Goal: Information Seeking & Learning: Find specific page/section

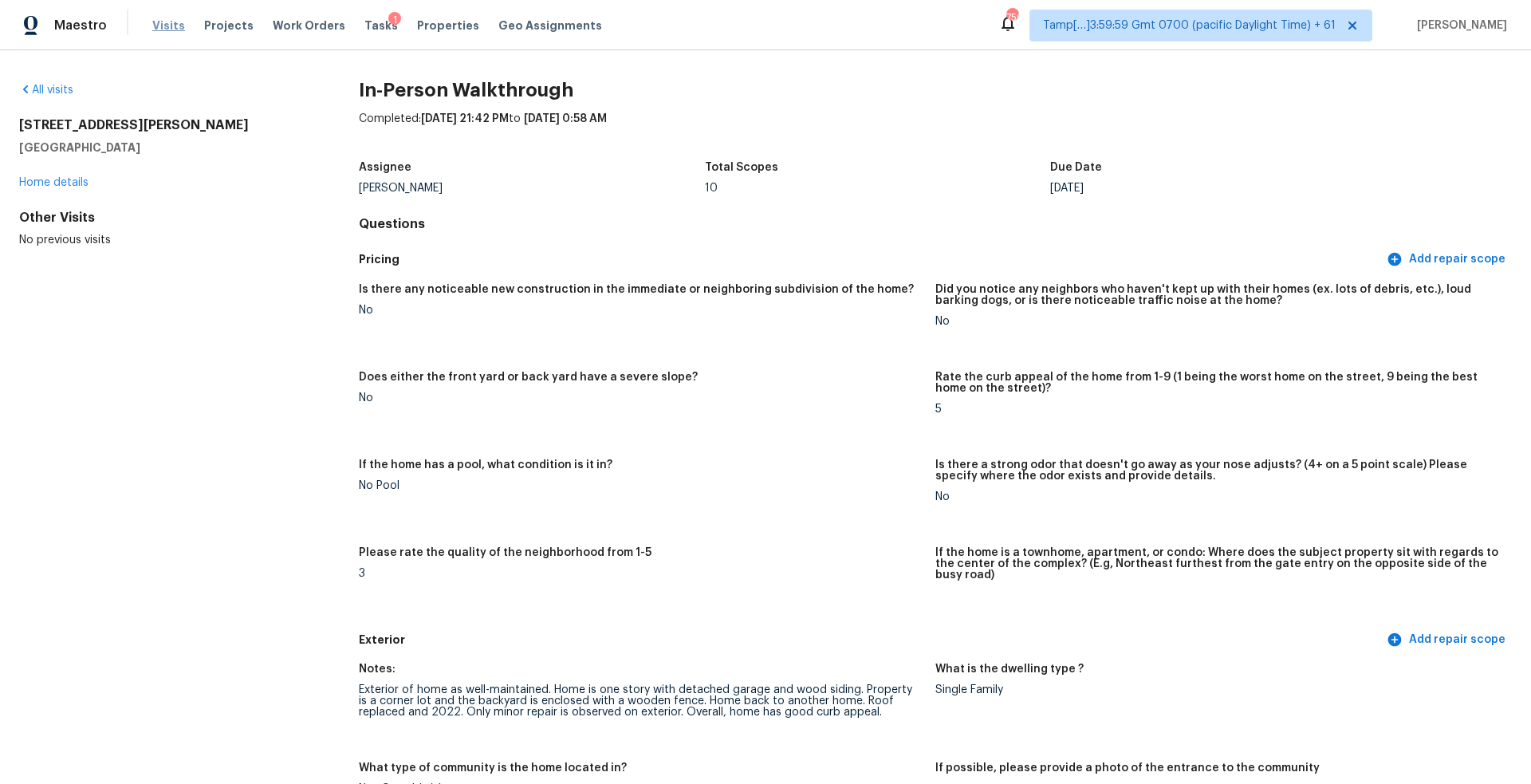
click at [162, 27] on span "Visits" at bounding box center [169, 25] width 33 height 16
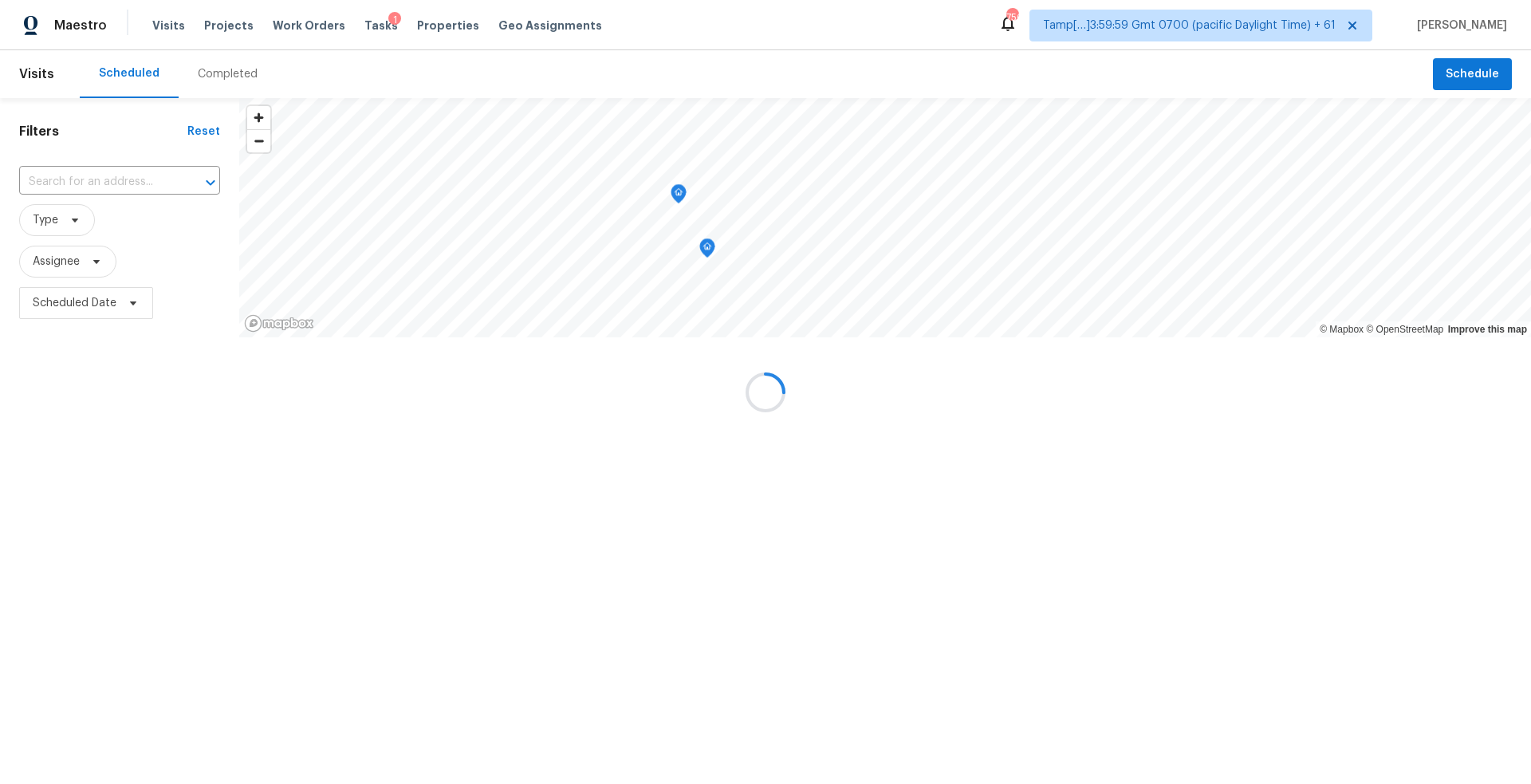
click at [118, 173] on div at bounding box center [765, 392] width 1531 height 784
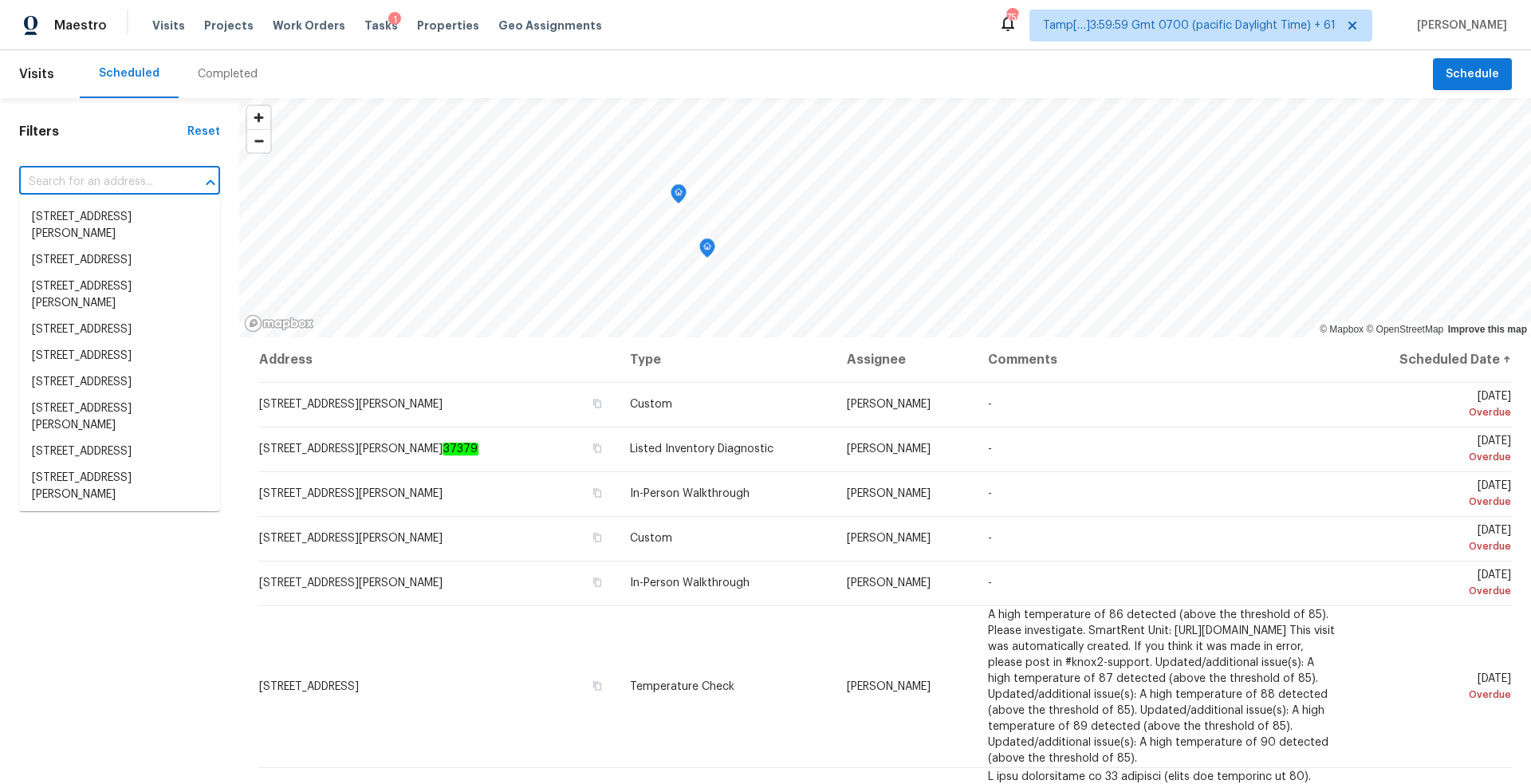
click at [132, 182] on input "text" at bounding box center [97, 182] width 156 height 25
paste input "[STREET_ADDRESS]"
type input "[STREET_ADDRESS]"
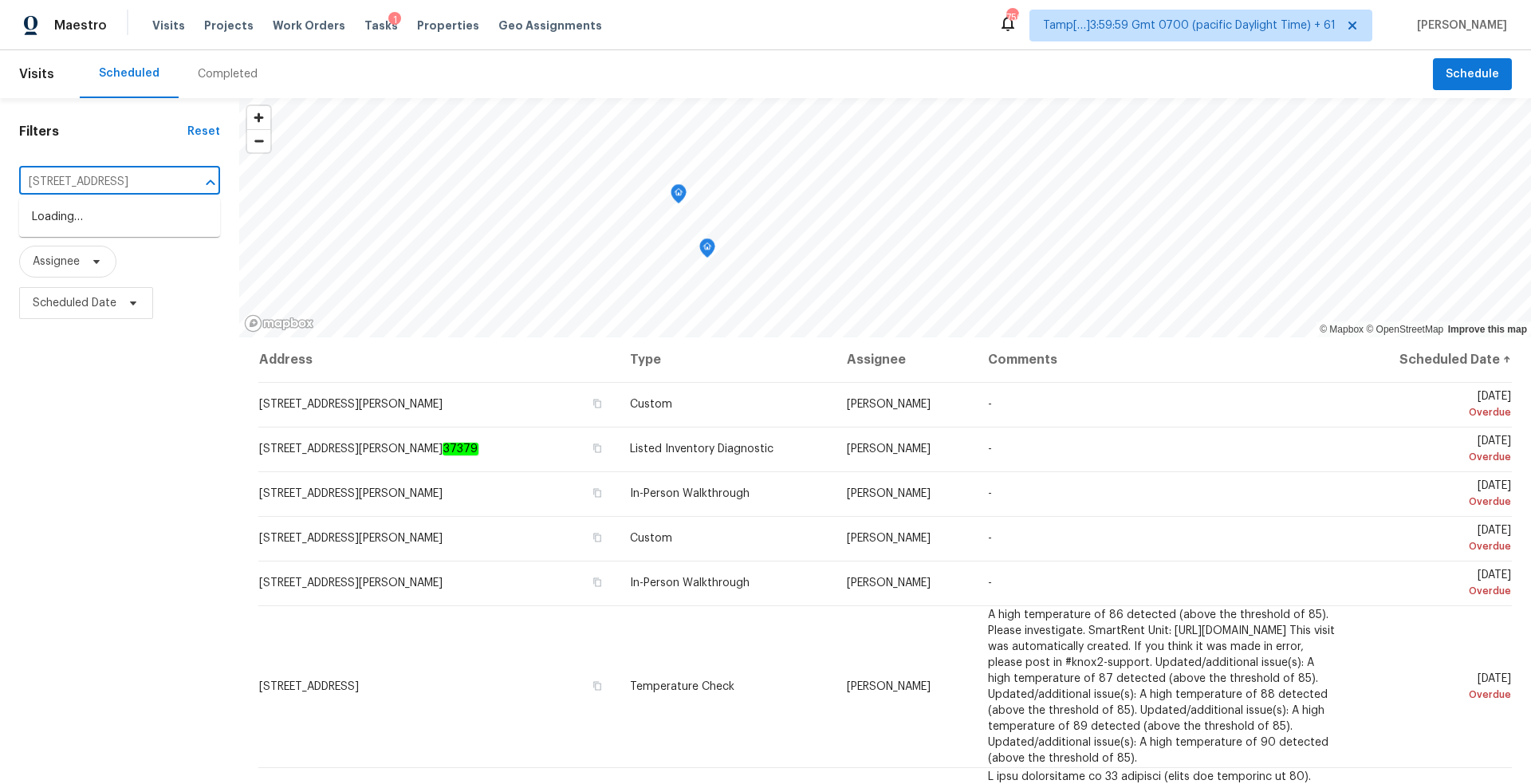
scroll to position [0, 88]
click at [134, 221] on li "[STREET_ADDRESS]" at bounding box center [119, 217] width 201 height 26
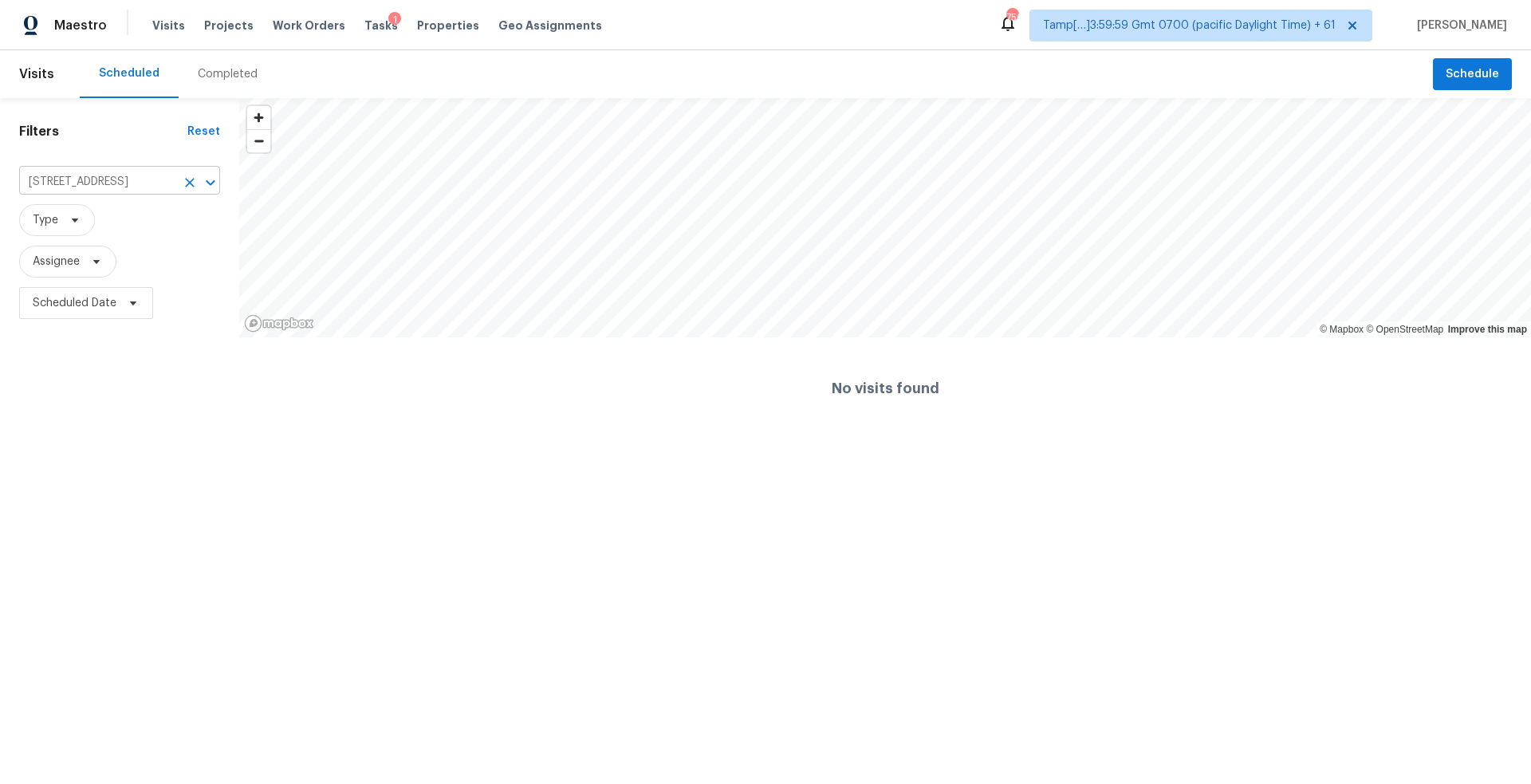
click at [135, 186] on input "[STREET_ADDRESS]" at bounding box center [97, 182] width 156 height 25
paste input "[GEOGRAPHIC_DATA], [GEOGRAPHIC_DATA],"
type input "[STREET_ADDRESS]"
click at [228, 88] on div "Completed" at bounding box center [227, 73] width 98 height 48
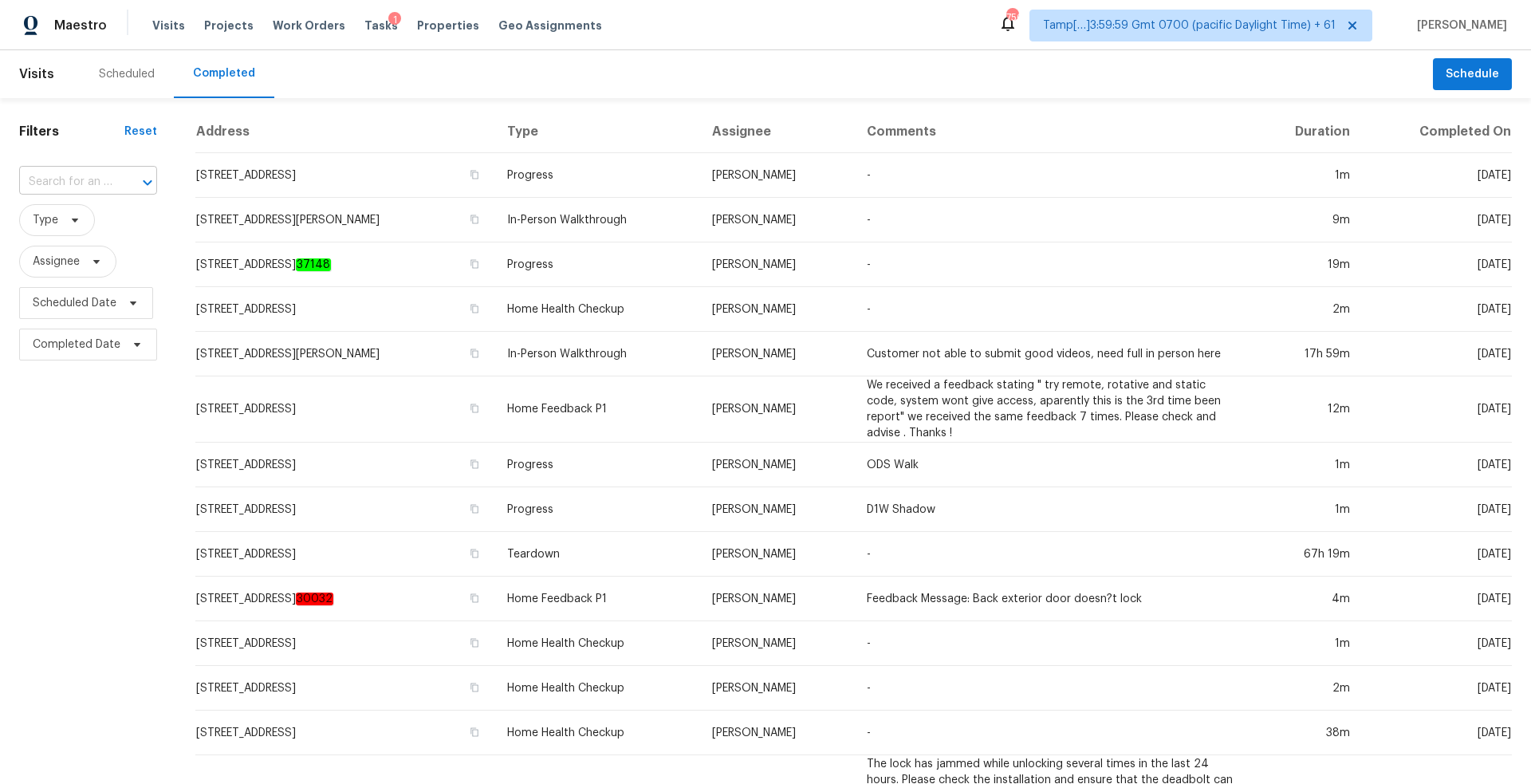
click at [95, 178] on input "text" at bounding box center [66, 182] width 93 height 25
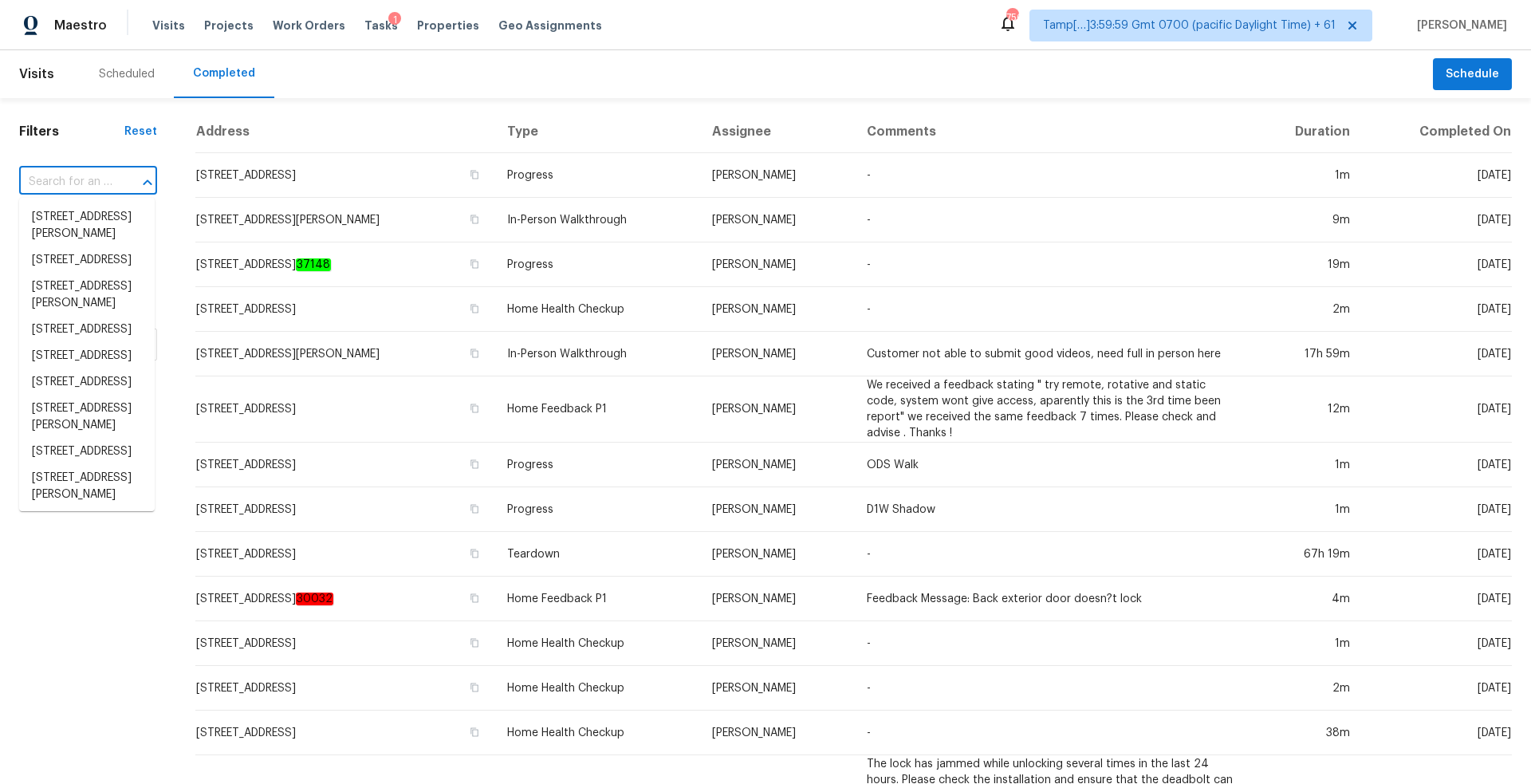
paste input "[STREET_ADDRESS]"
type input "[STREET_ADDRESS]"
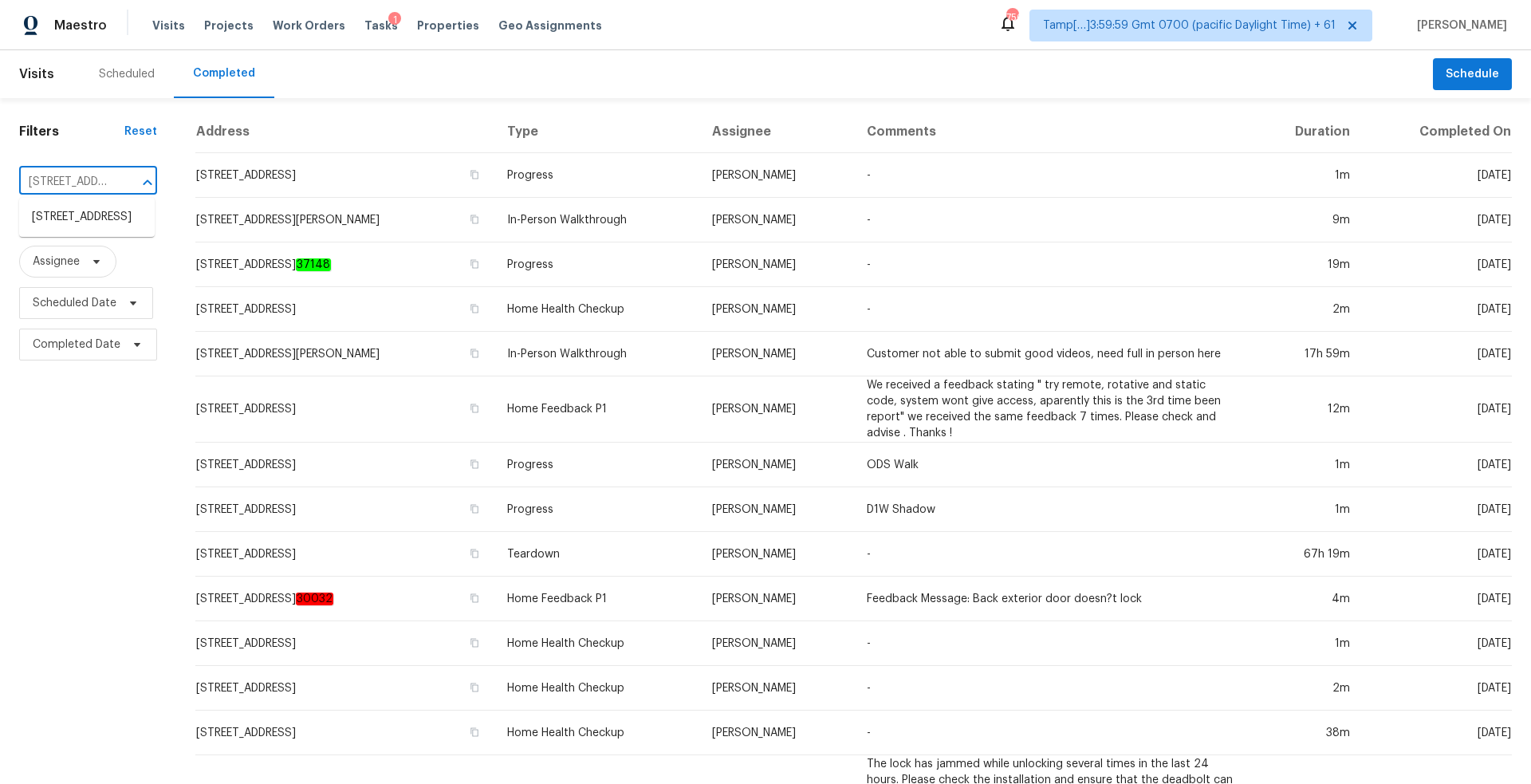
scroll to position [0, 154]
click at [103, 220] on li "[STREET_ADDRESS]" at bounding box center [86, 217] width 136 height 26
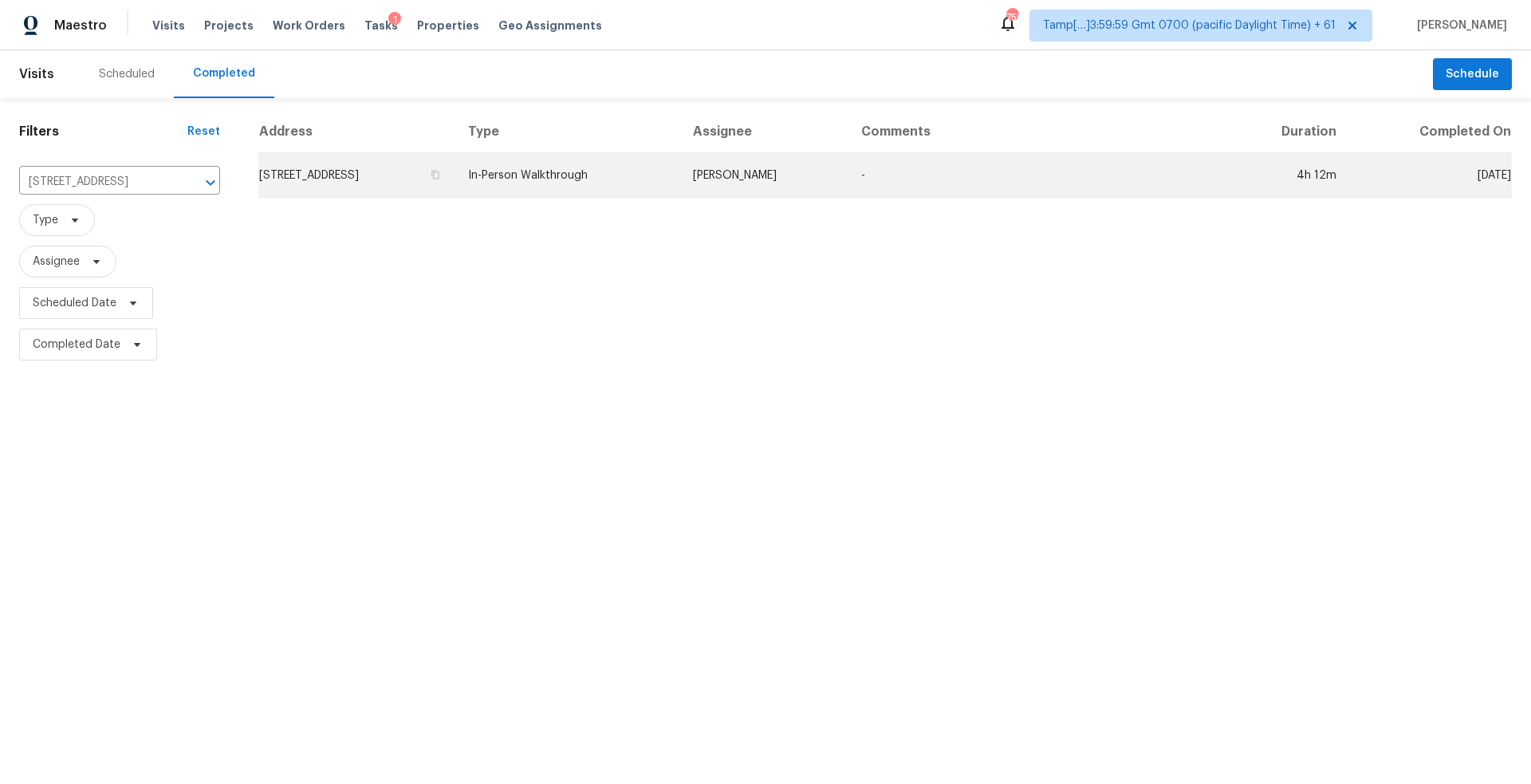
click at [456, 177] on td "[STREET_ADDRESS]" at bounding box center [357, 175] width 197 height 45
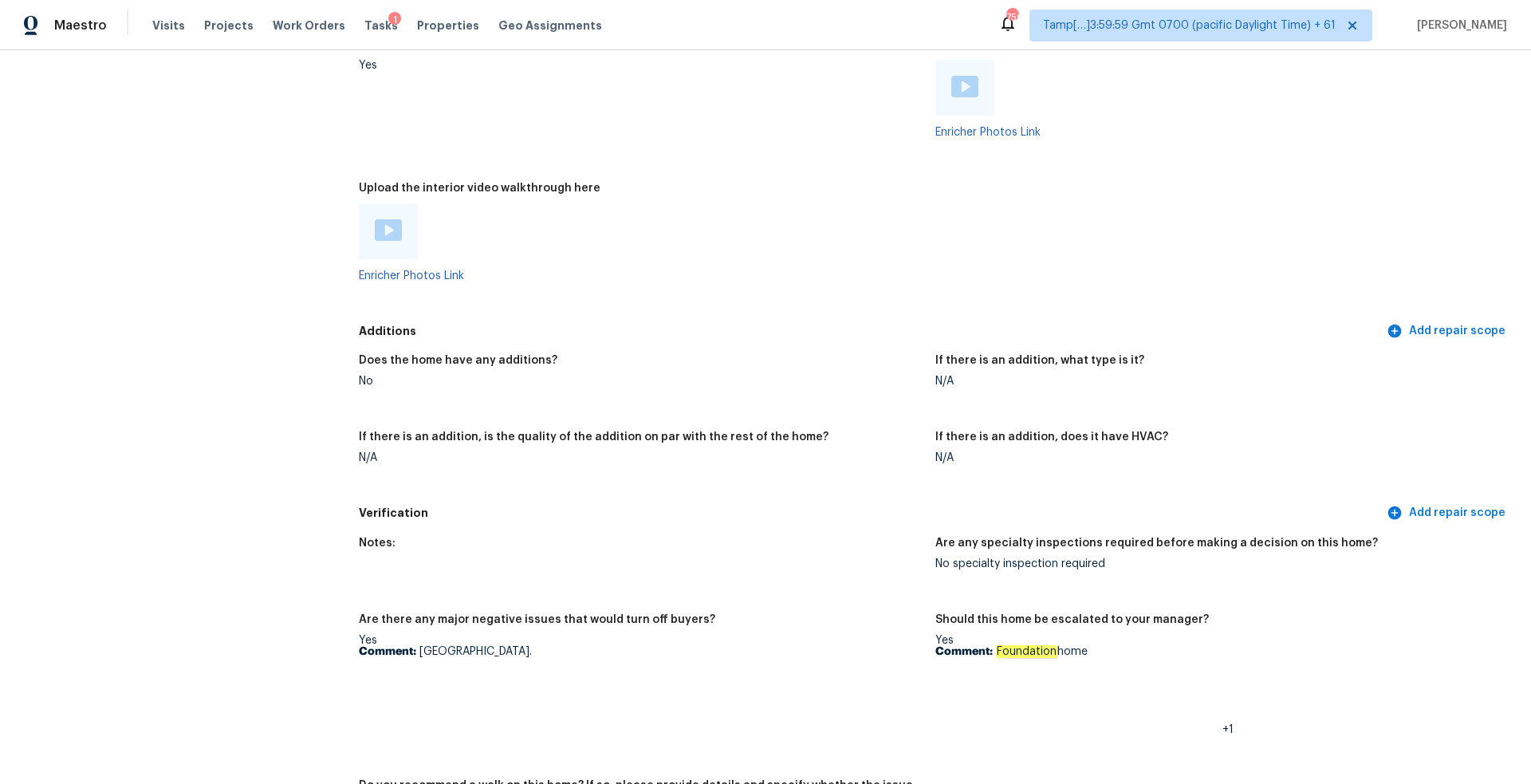
scroll to position [3039, 0]
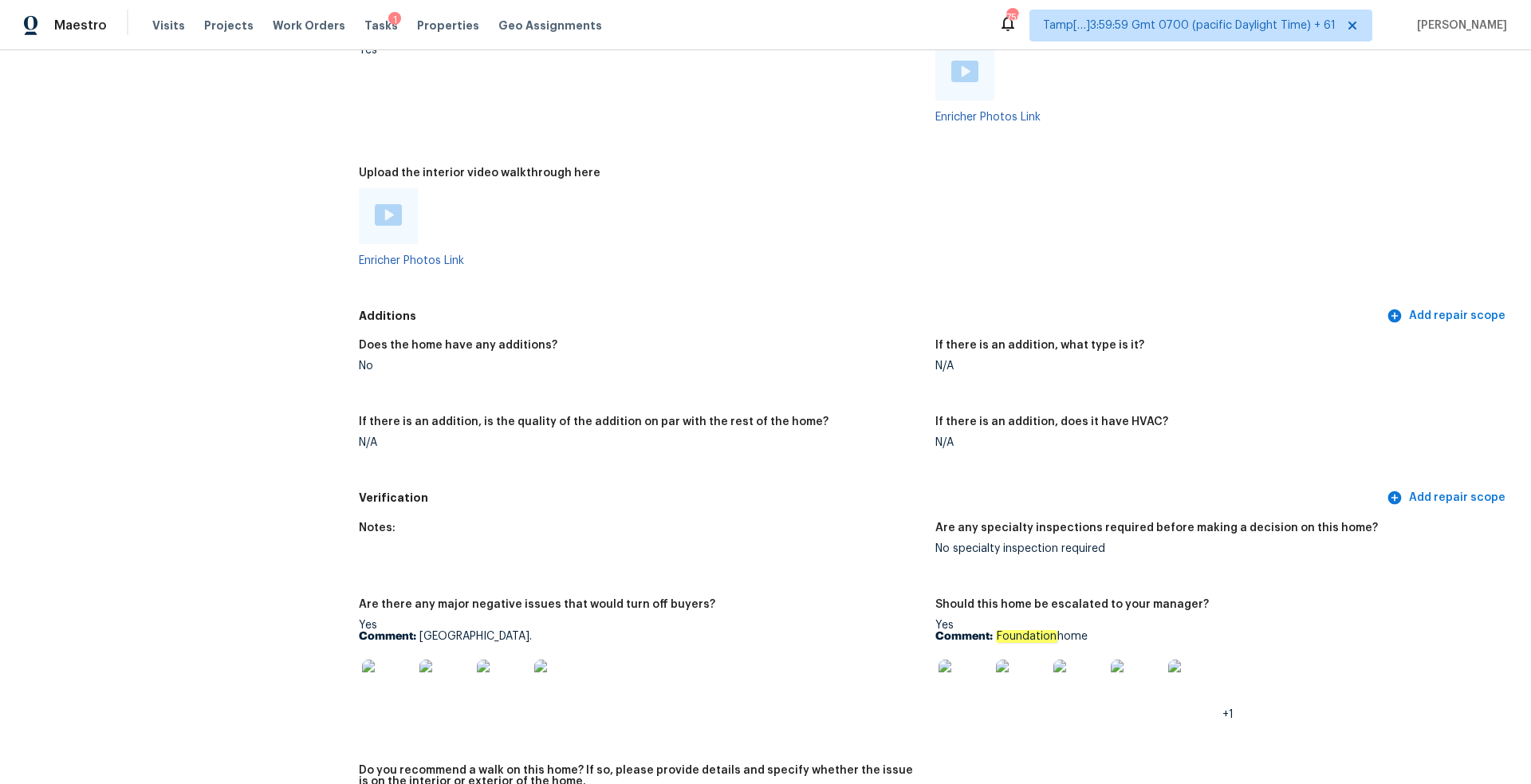
click at [378, 206] on img at bounding box center [388, 214] width 27 height 22
click at [775, 245] on div "Enricher Photos Link" at bounding box center [641, 227] width 564 height 78
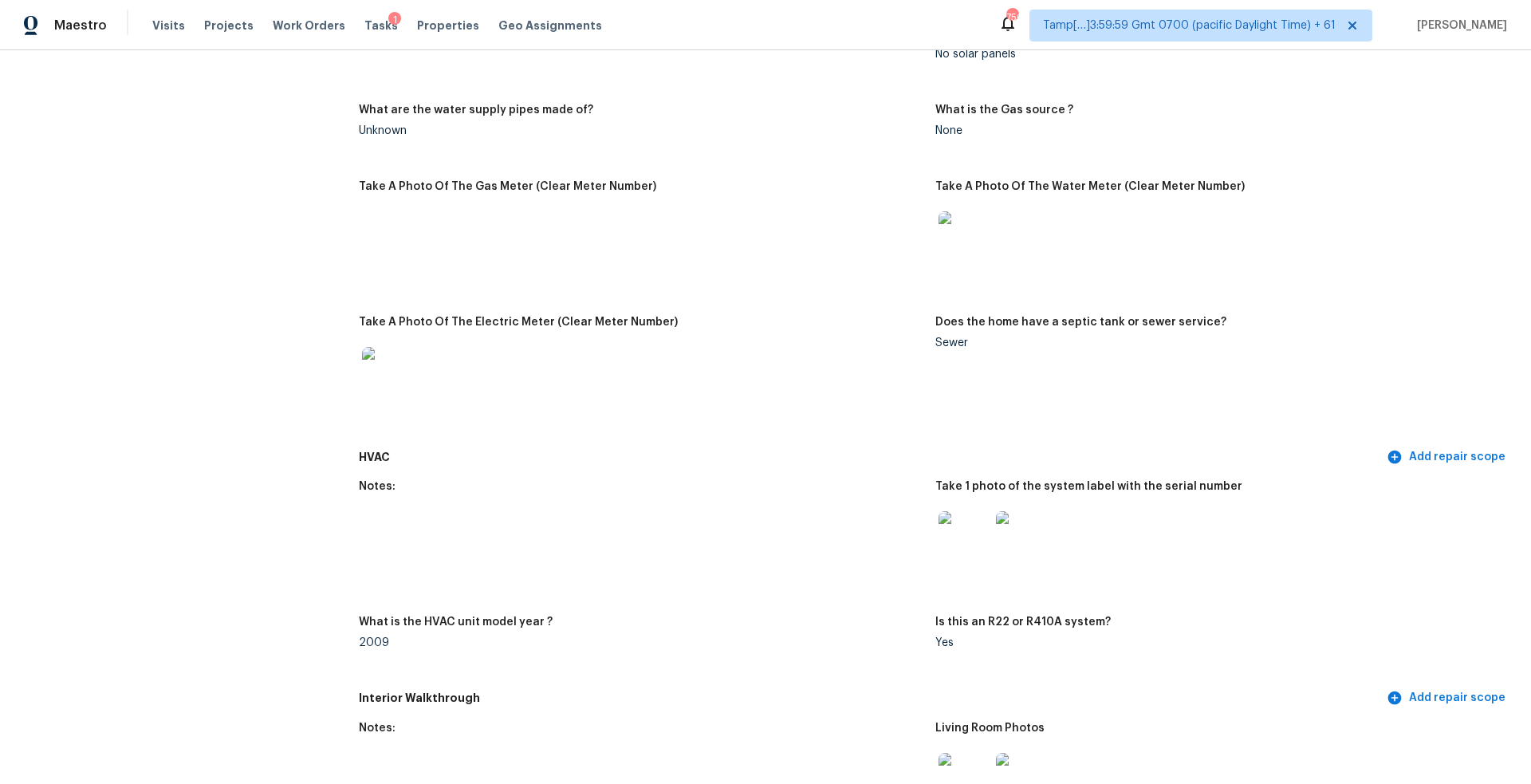
scroll to position [1092, 0]
click at [944, 335] on div "Sewer" at bounding box center [1217, 340] width 564 height 11
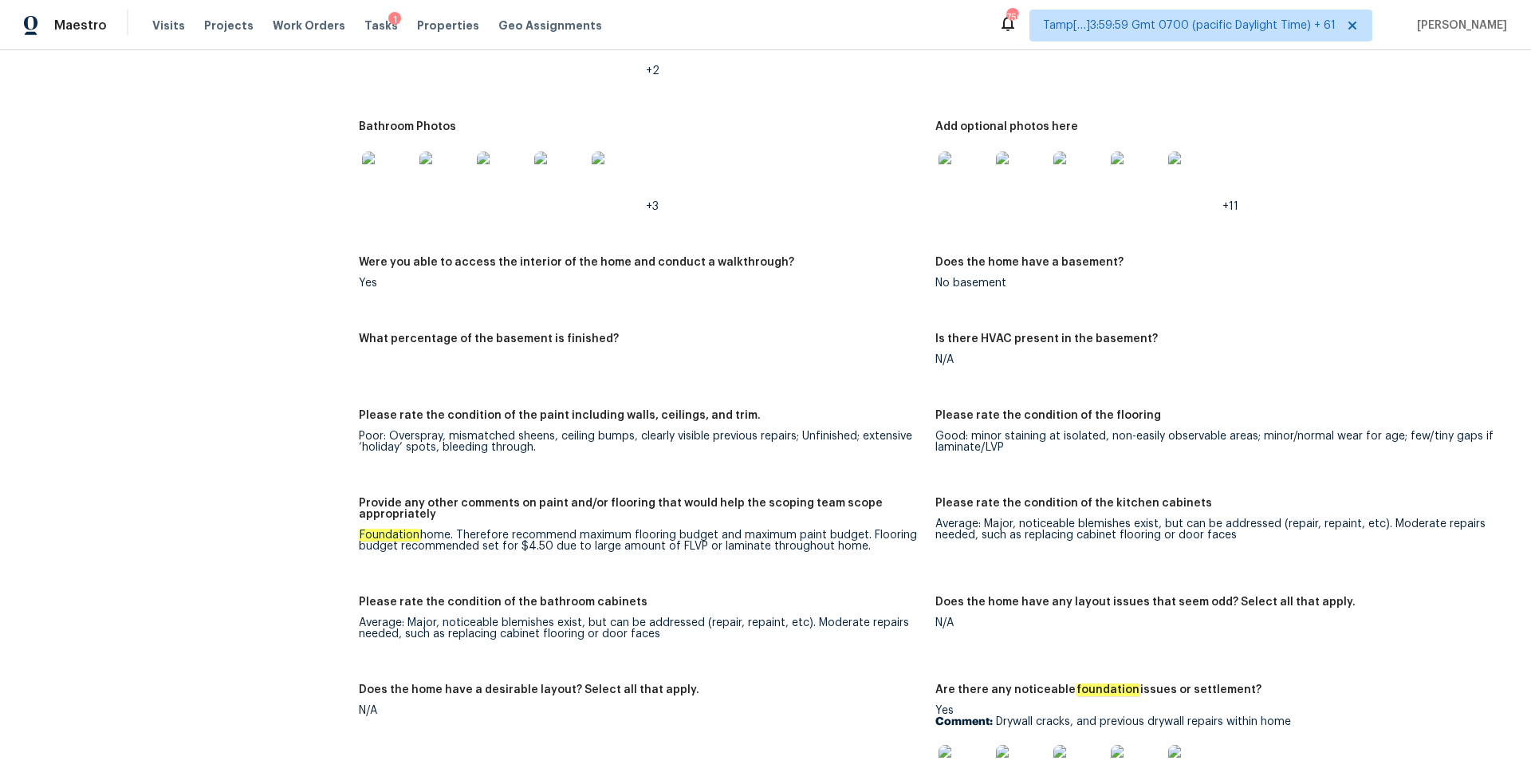
scroll to position [1979, 0]
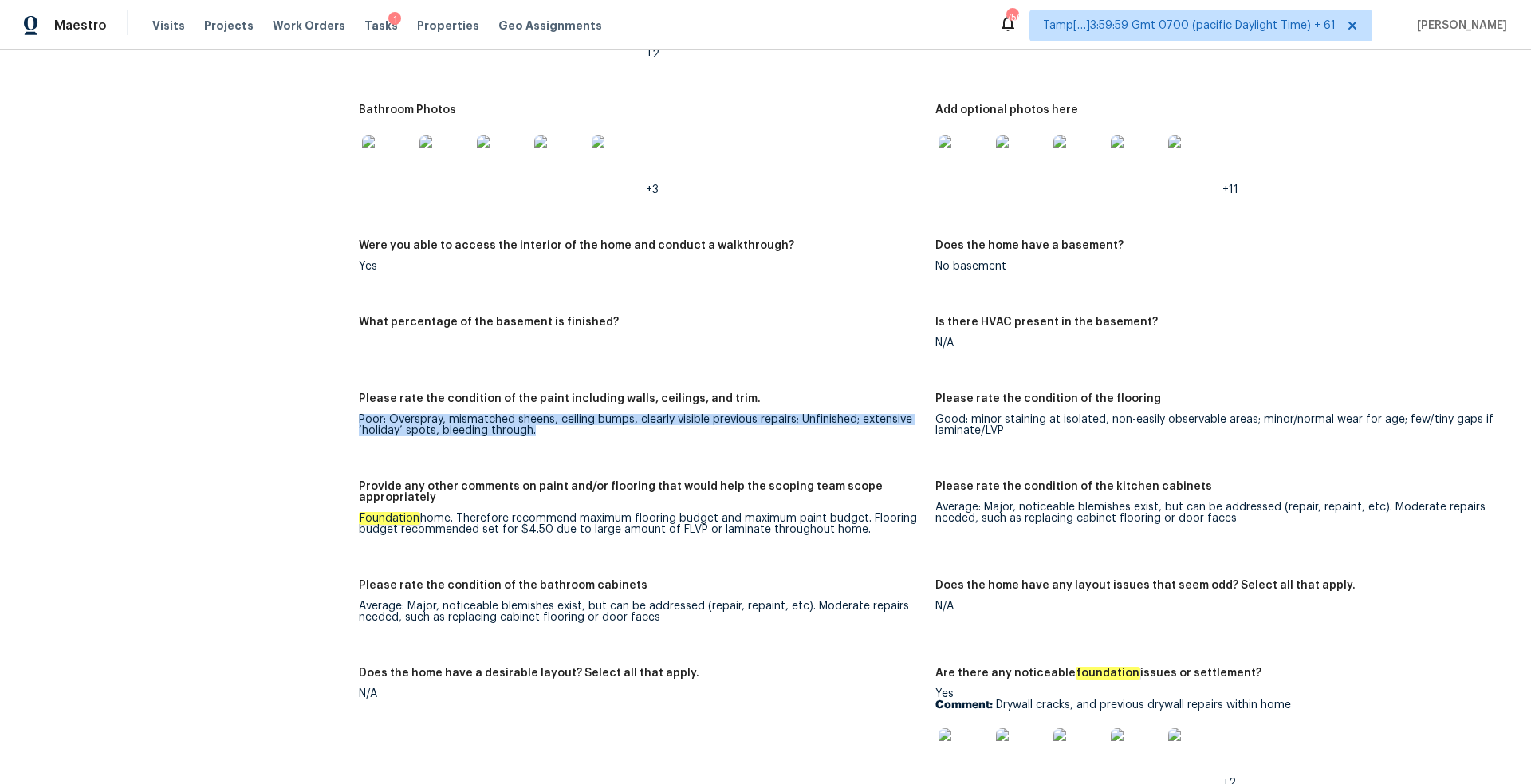
drag, startPoint x: 352, startPoint y: 405, endPoint x: 545, endPoint y: 415, distance: 193.3
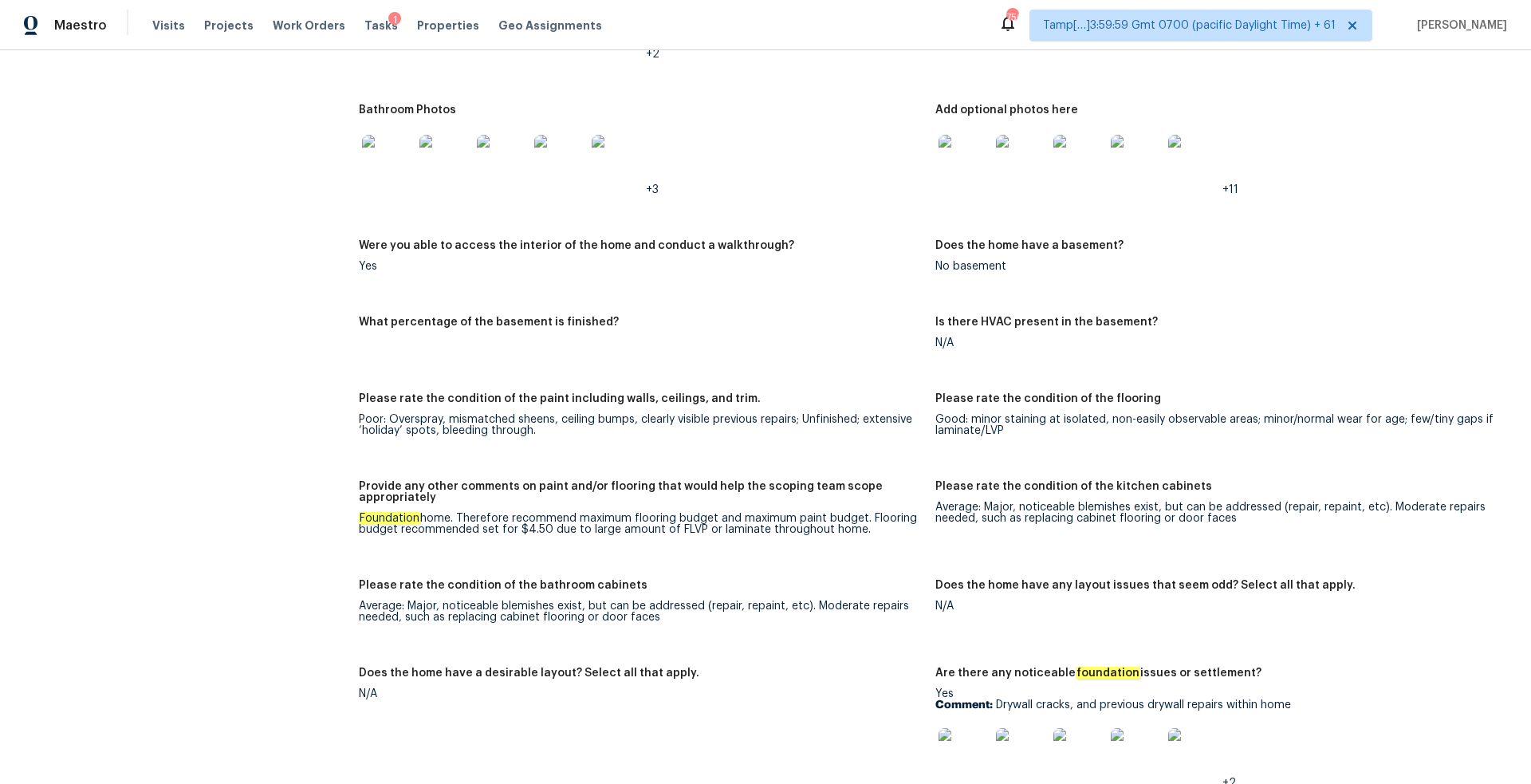
click at [1023, 414] on div "Good: minor staining at isolated, non-easily observable areas; minor/normal wea…" at bounding box center [1217, 425] width 564 height 22
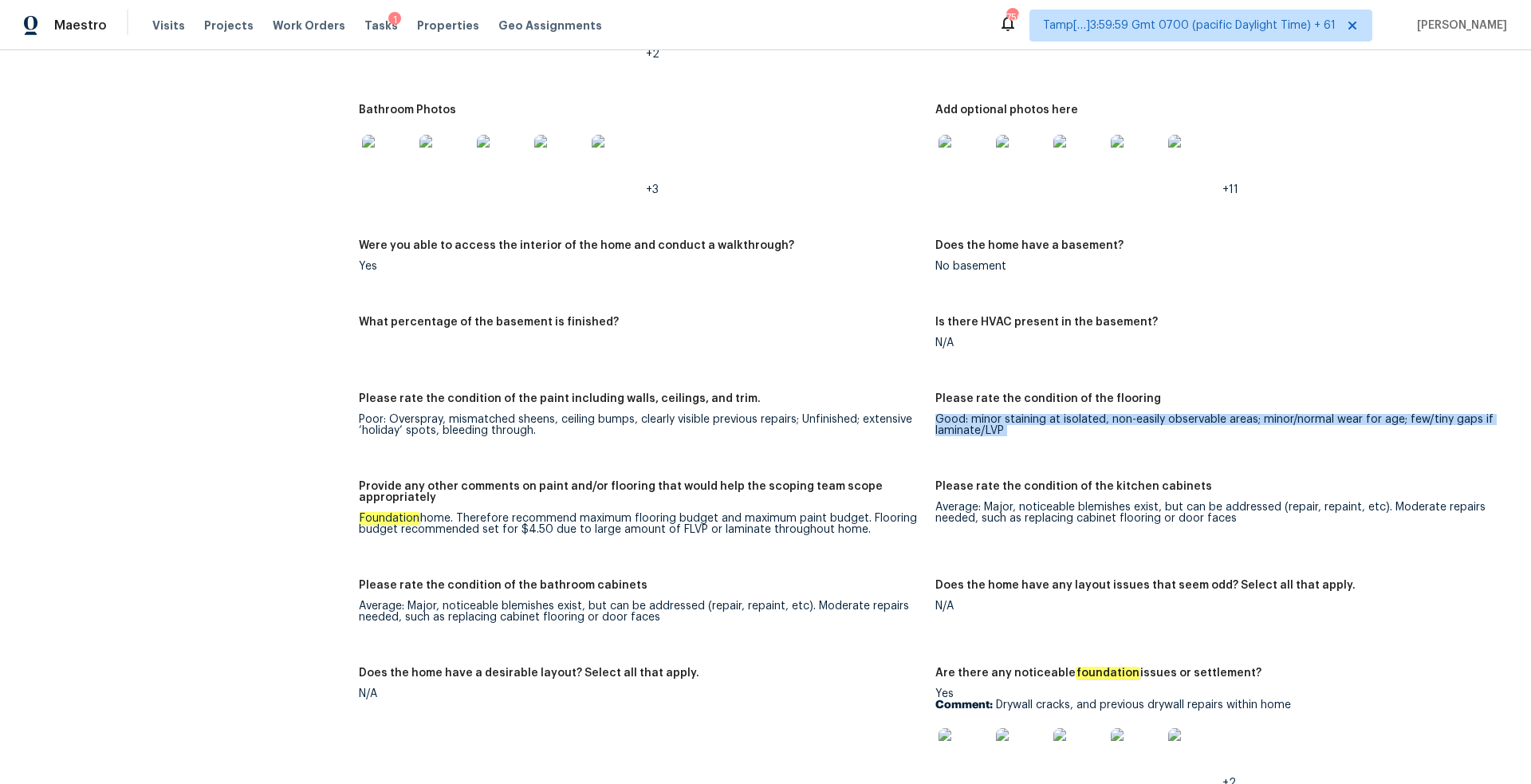
click at [1023, 414] on div "Good: minor staining at isolated, non-easily observable areas; minor/normal wea…" at bounding box center [1217, 425] width 564 height 22
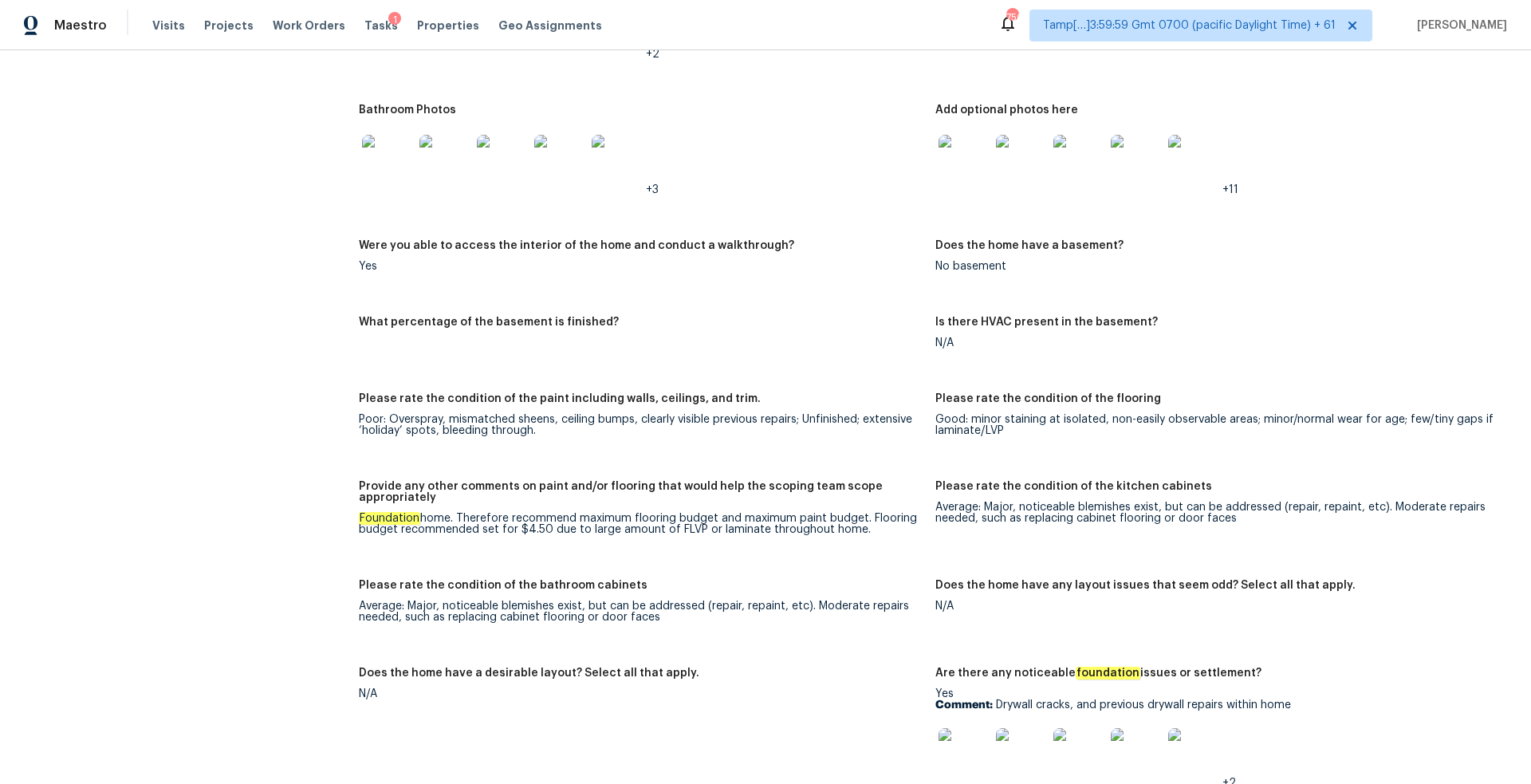
click at [1145, 502] on div "Average: Major, noticeable blemishes exist, but can be addressed (repair, repai…" at bounding box center [1217, 513] width 564 height 22
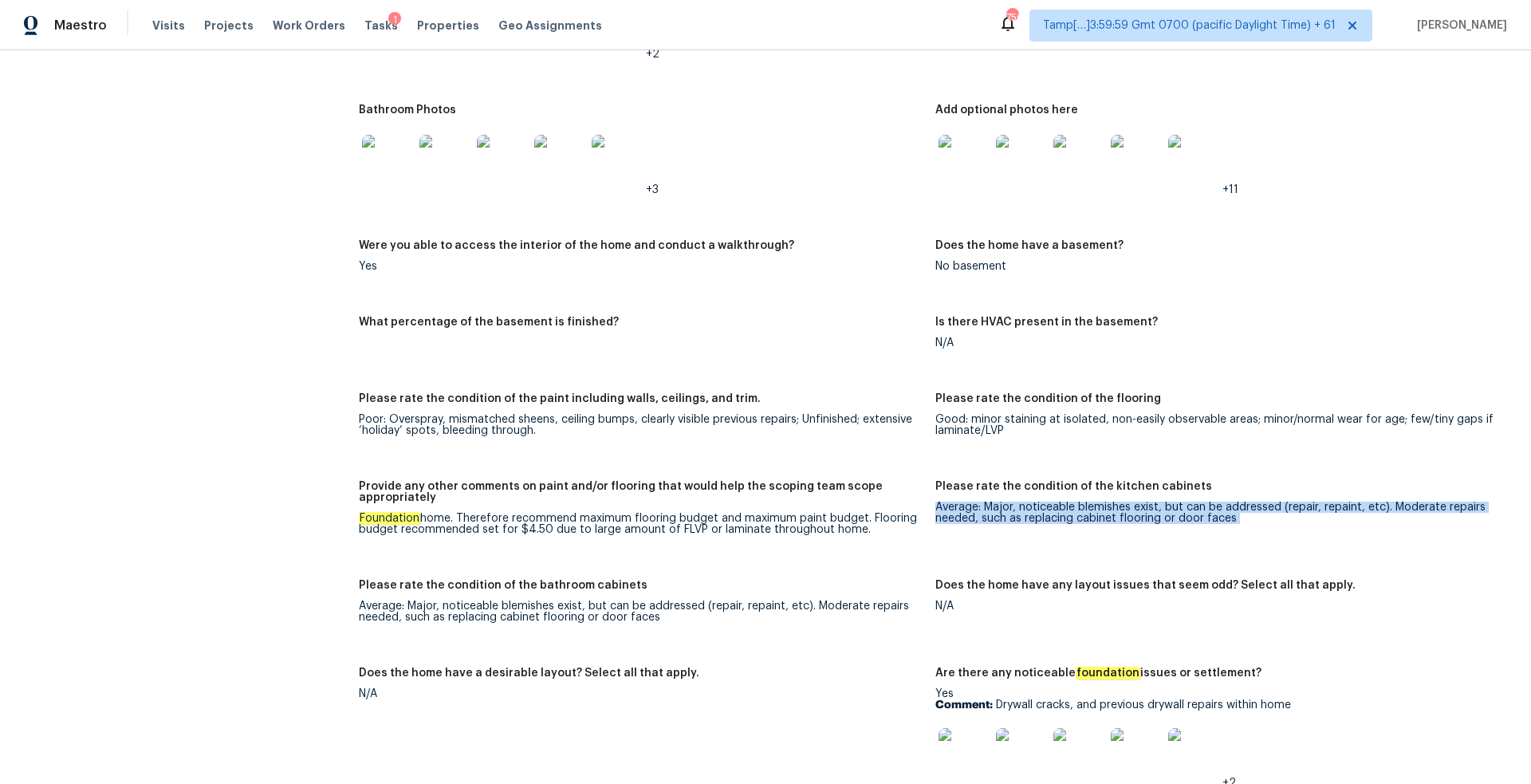
click at [1145, 502] on div "Average: Major, noticeable blemishes exist, but can be addressed (repair, repai…" at bounding box center [1217, 513] width 564 height 22
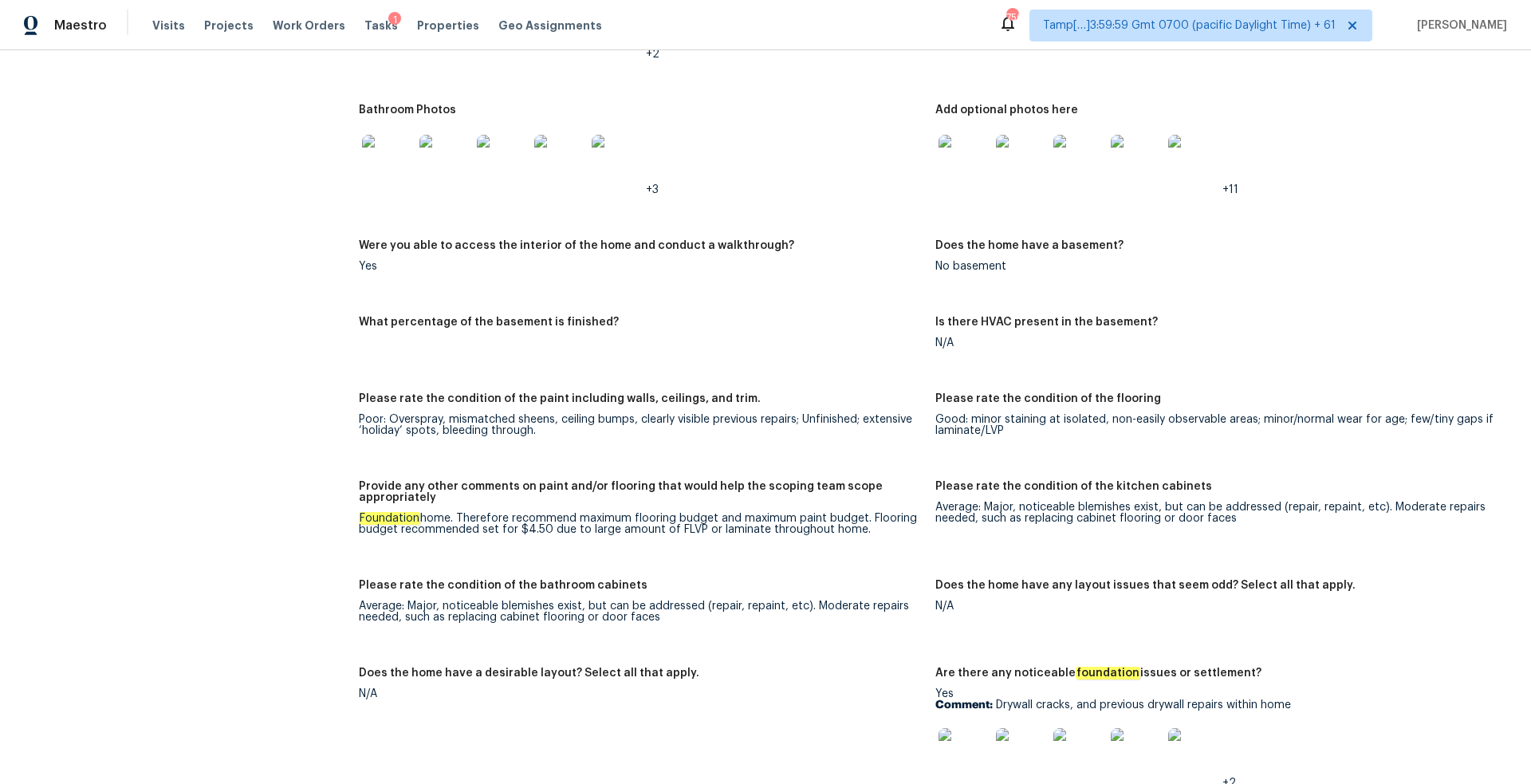
click at [805, 514] on div "Foundation home. Therefore recommend maximum flooring budget and maximum paint …" at bounding box center [641, 524] width 564 height 22
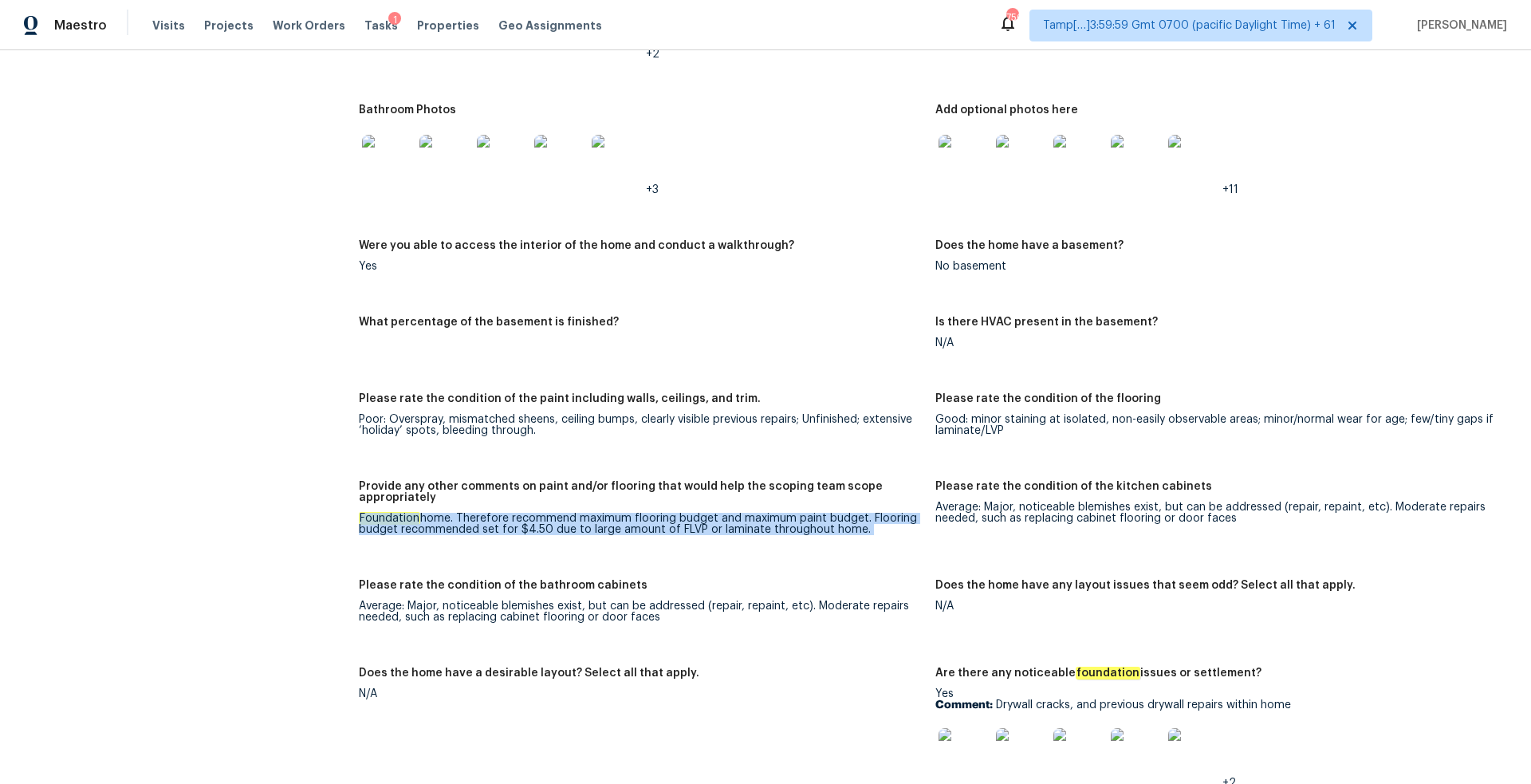
click at [805, 514] on div "Foundation home. Therefore recommend maximum flooring budget and maximum paint …" at bounding box center [641, 524] width 564 height 22
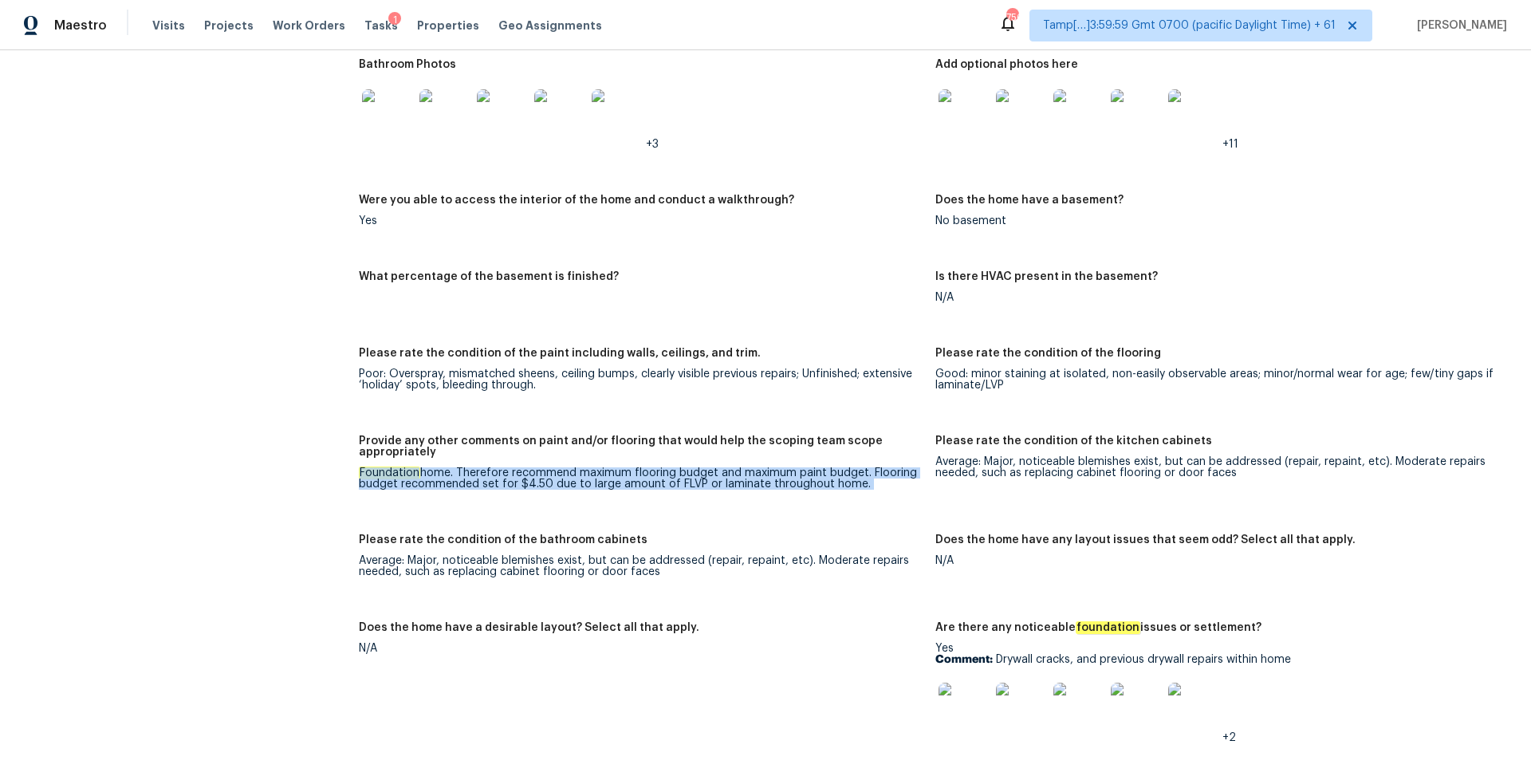
scroll to position [2030, 0]
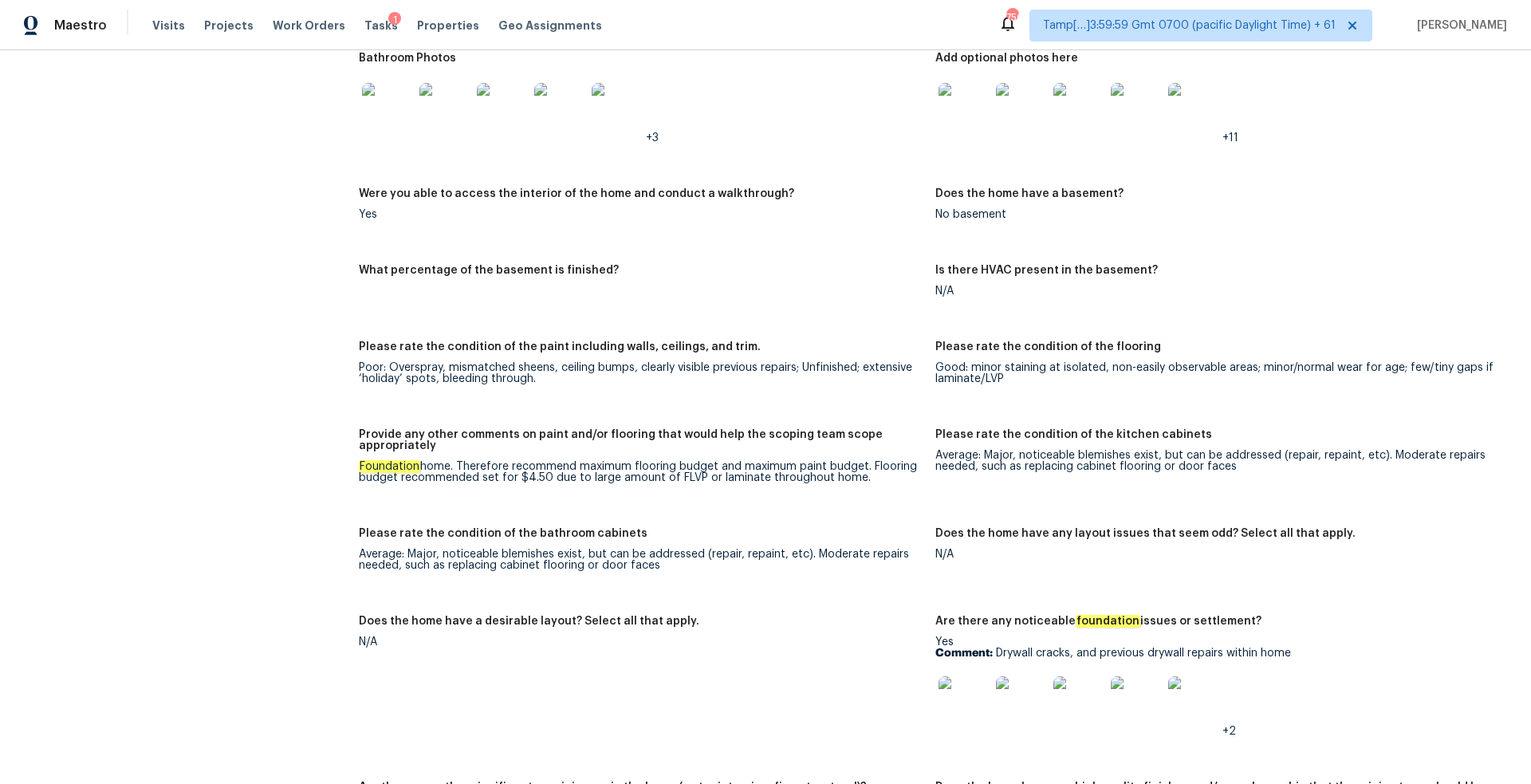
click at [628, 549] on div "Average: Major, noticeable blemishes exist, but can be addressed (repair, repai…" at bounding box center [641, 560] width 564 height 22
click at [699, 550] on div "Average: Major, noticeable blemishes exist, but can be addressed (repair, repai…" at bounding box center [641, 560] width 564 height 22
click at [707, 550] on div "Average: Major, noticeable blemishes exist, but can be addressed (repair, repai…" at bounding box center [641, 560] width 564 height 22
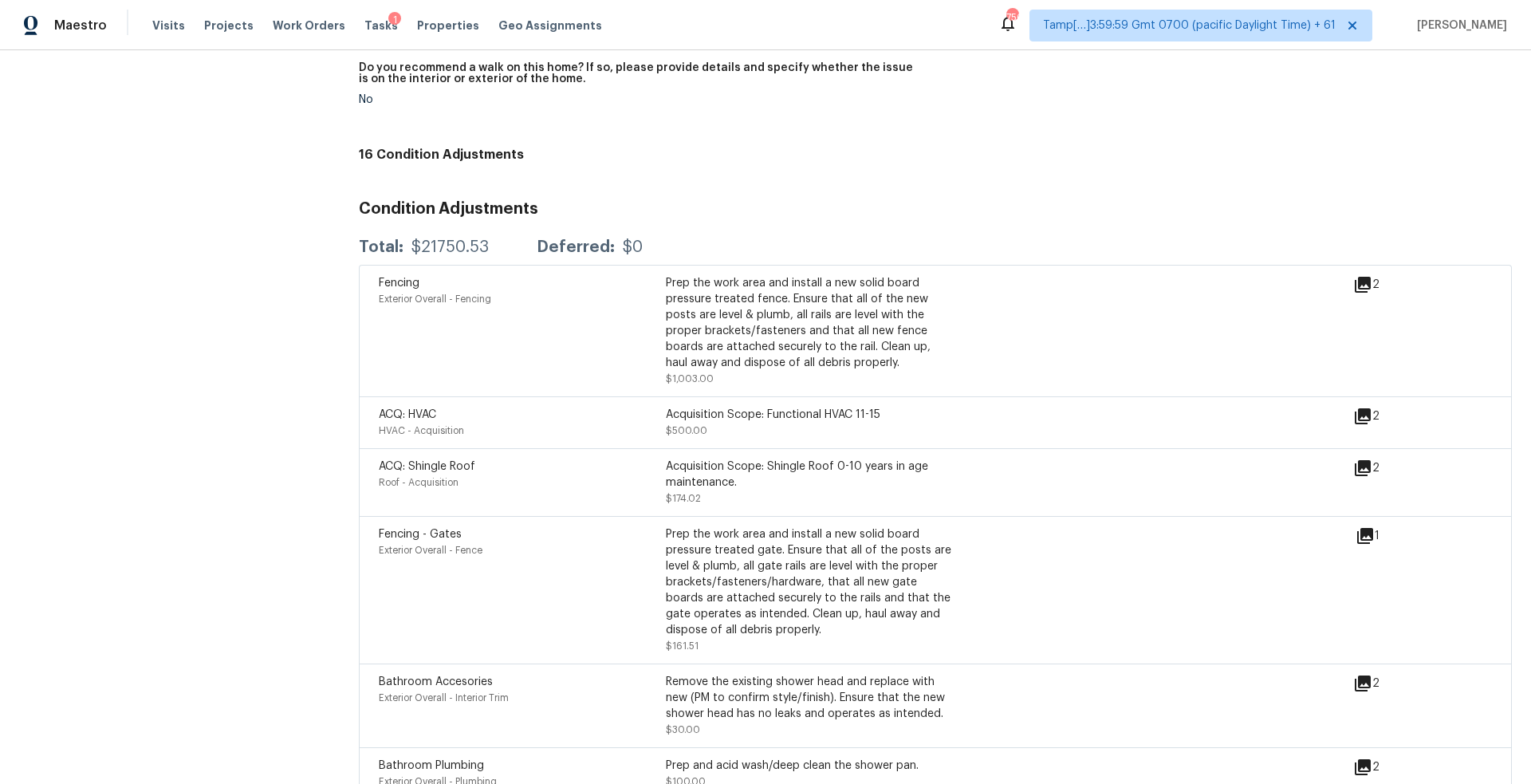
scroll to position [3748, 0]
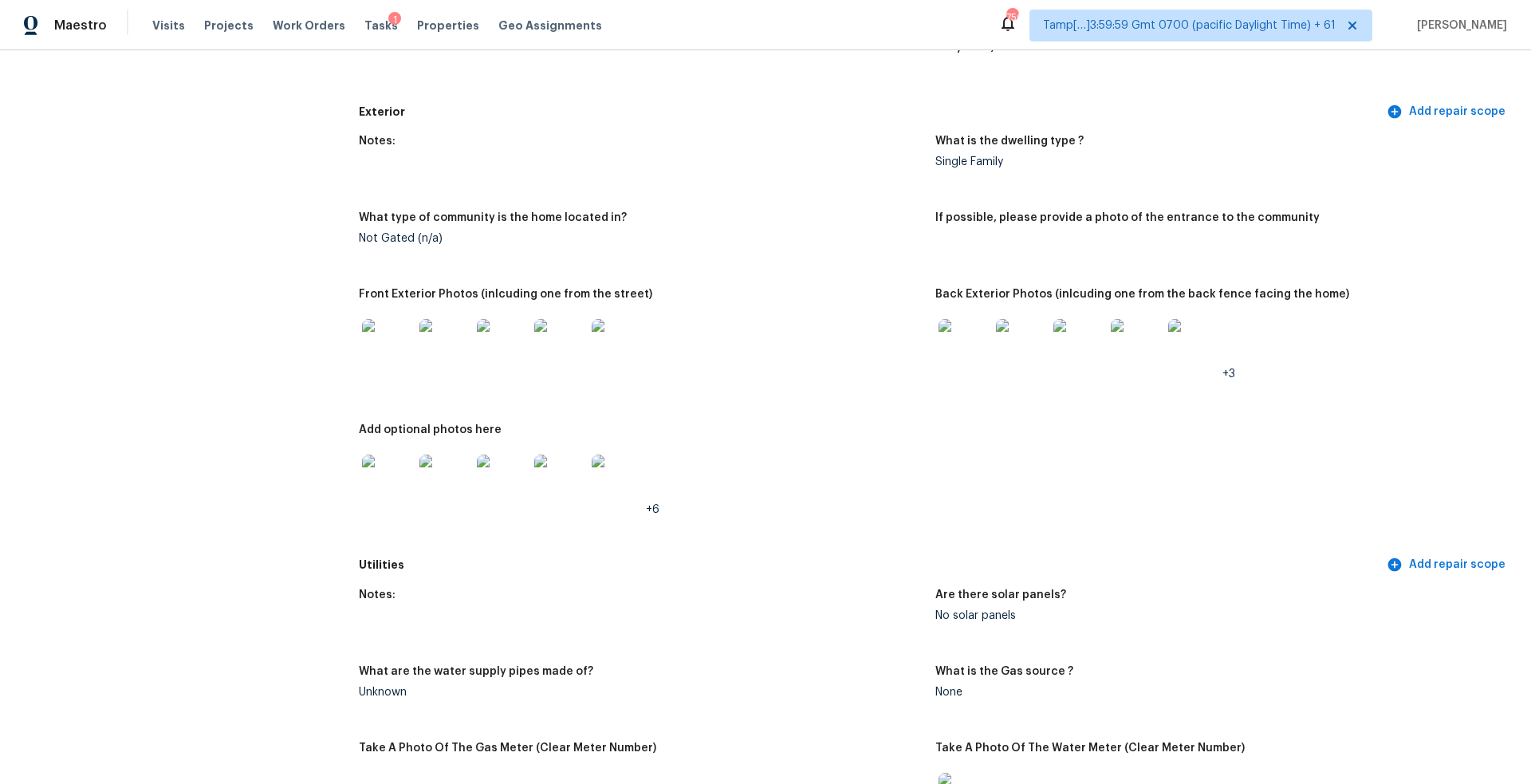
scroll to position [543, 0]
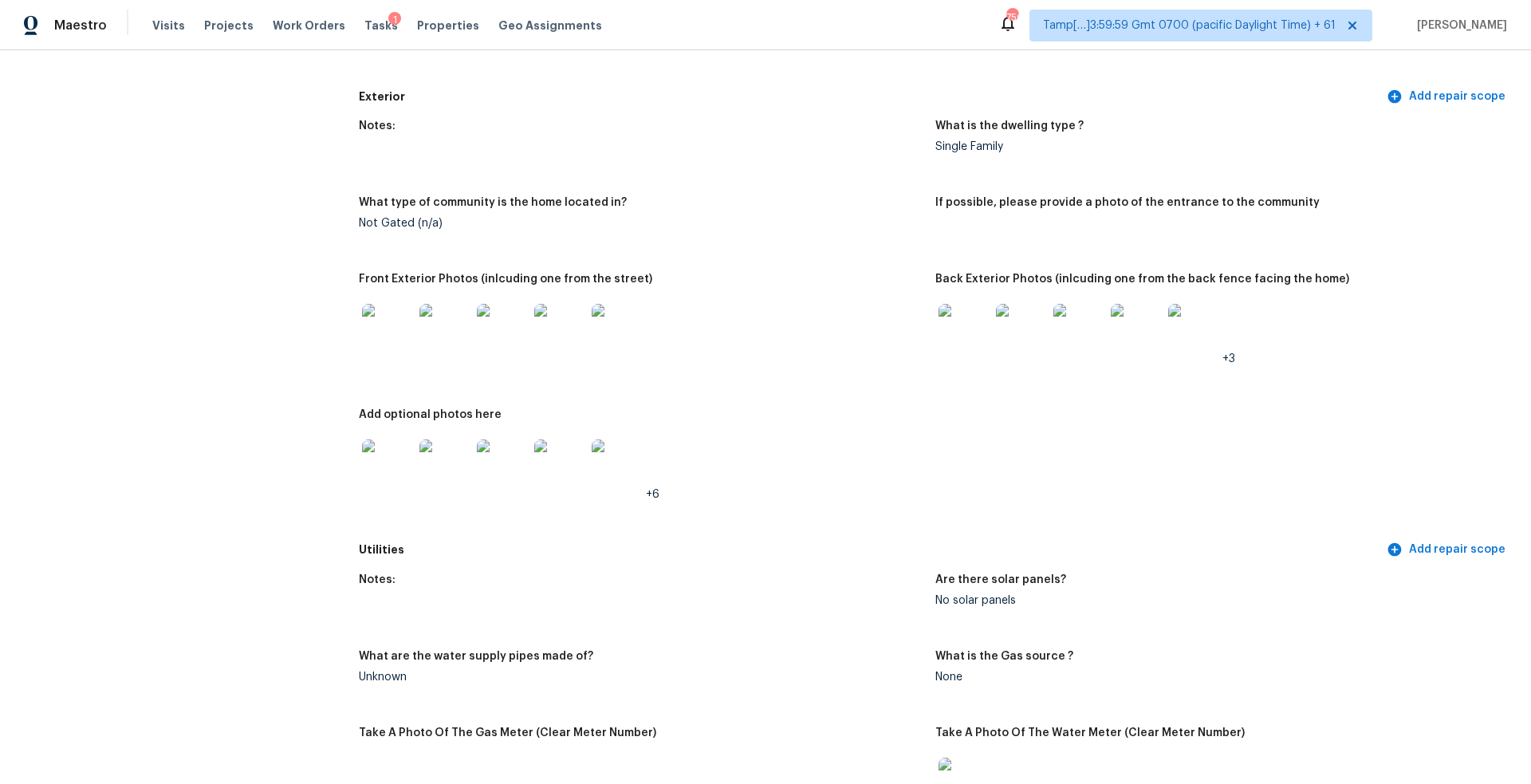
click at [380, 308] on img at bounding box center [387, 328] width 51 height 51
click at [988, 317] on img at bounding box center [964, 328] width 51 height 51
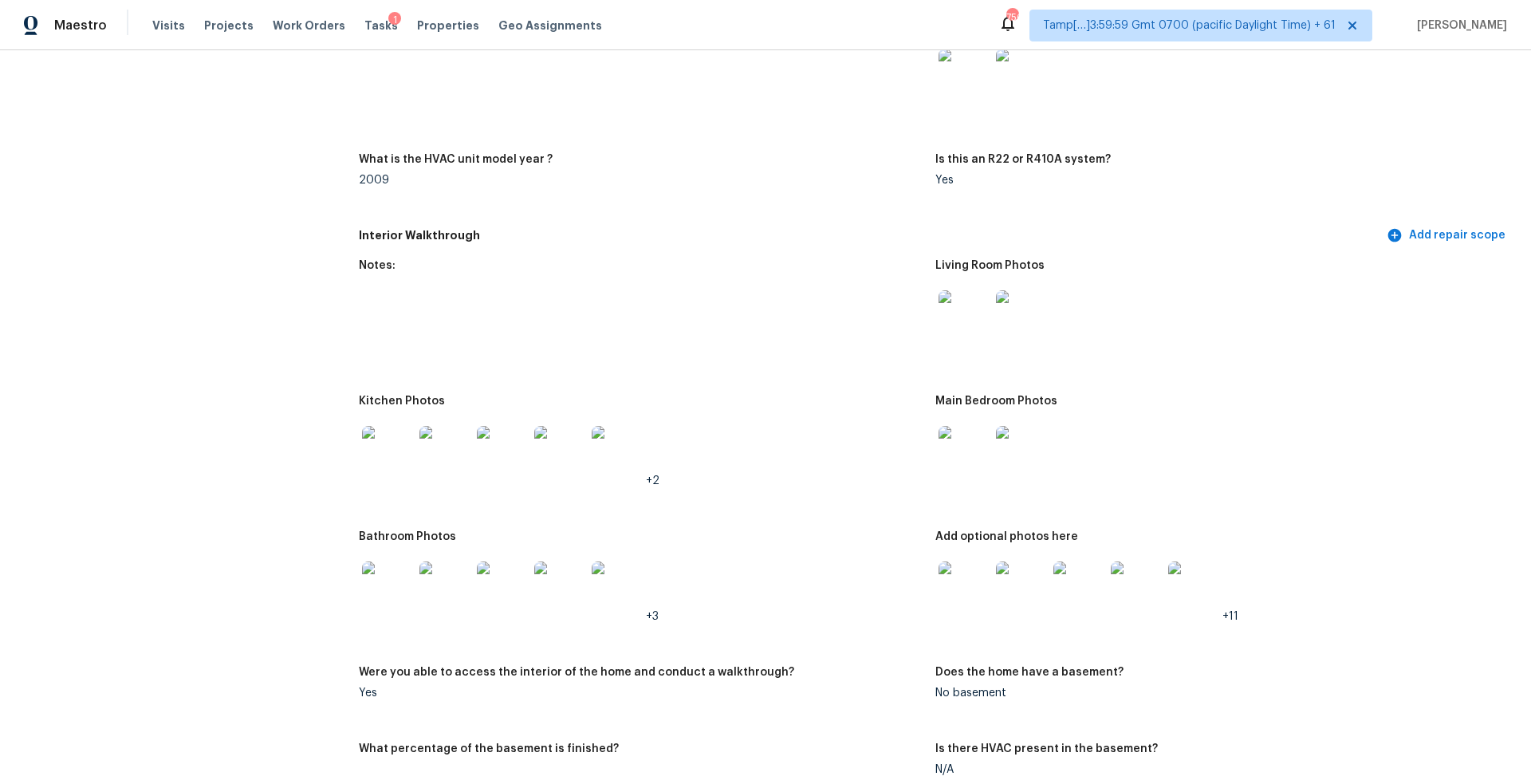
scroll to position [1564, 0]
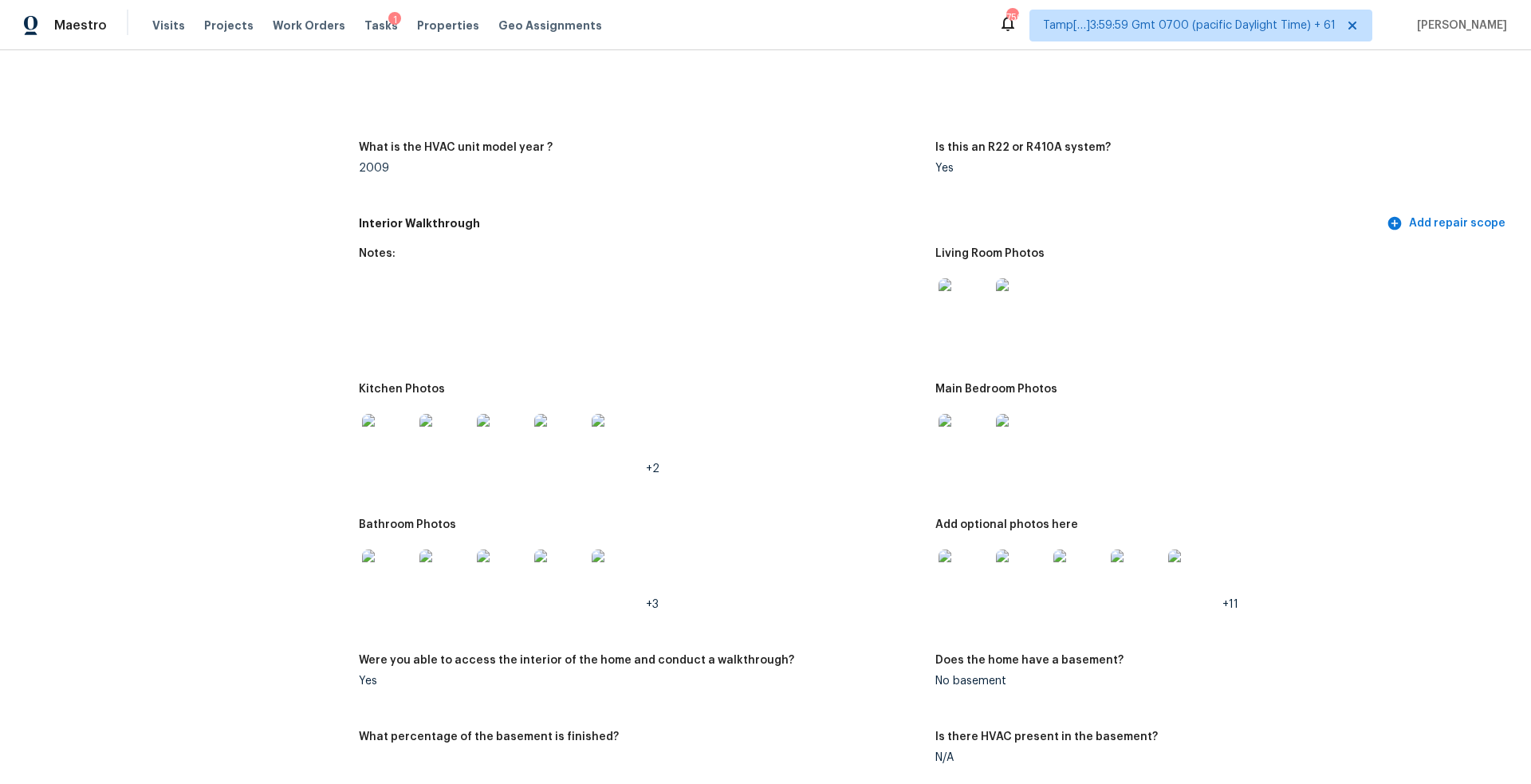
click at [392, 418] on img at bounding box center [387, 439] width 51 height 51
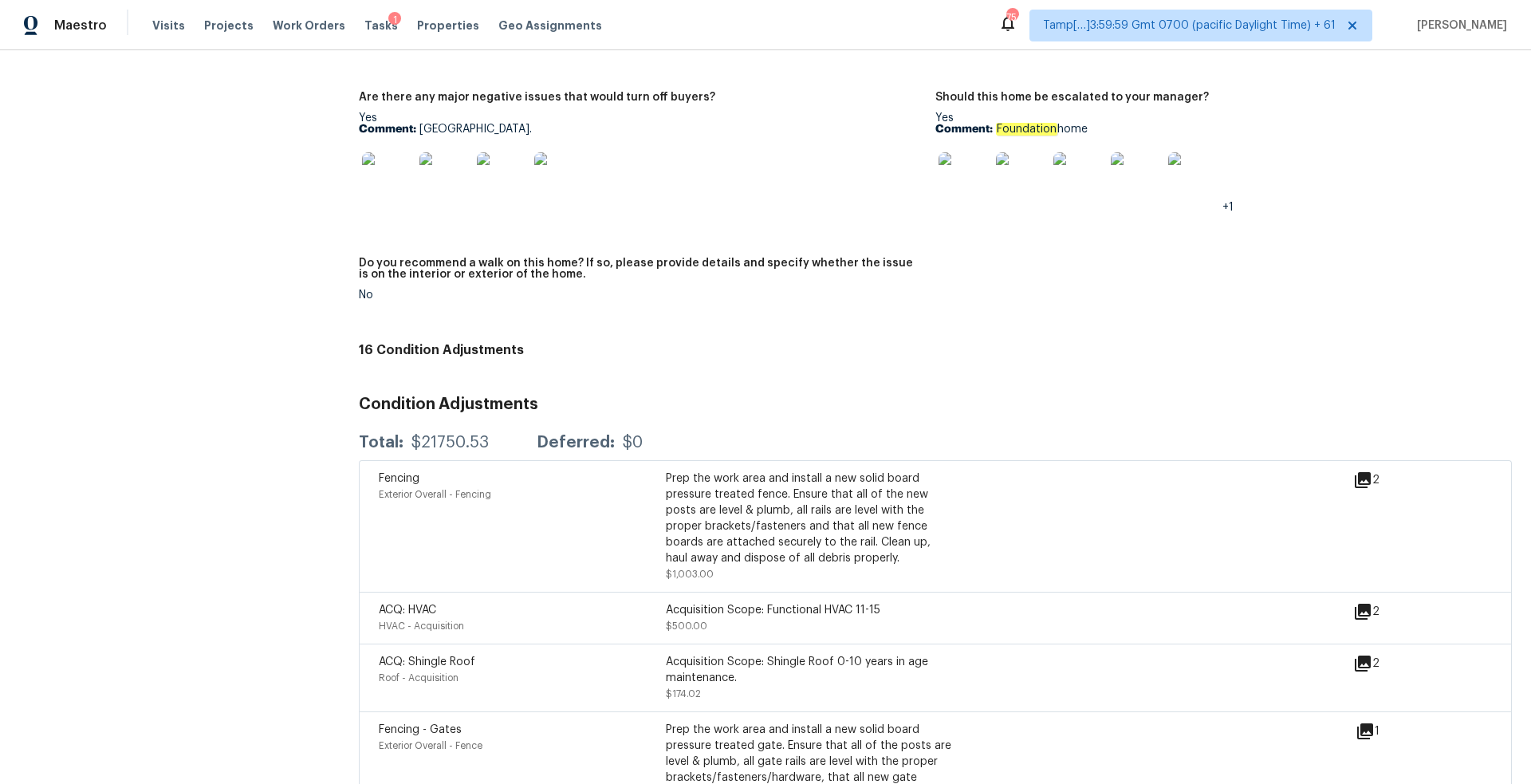
scroll to position [5129, 0]
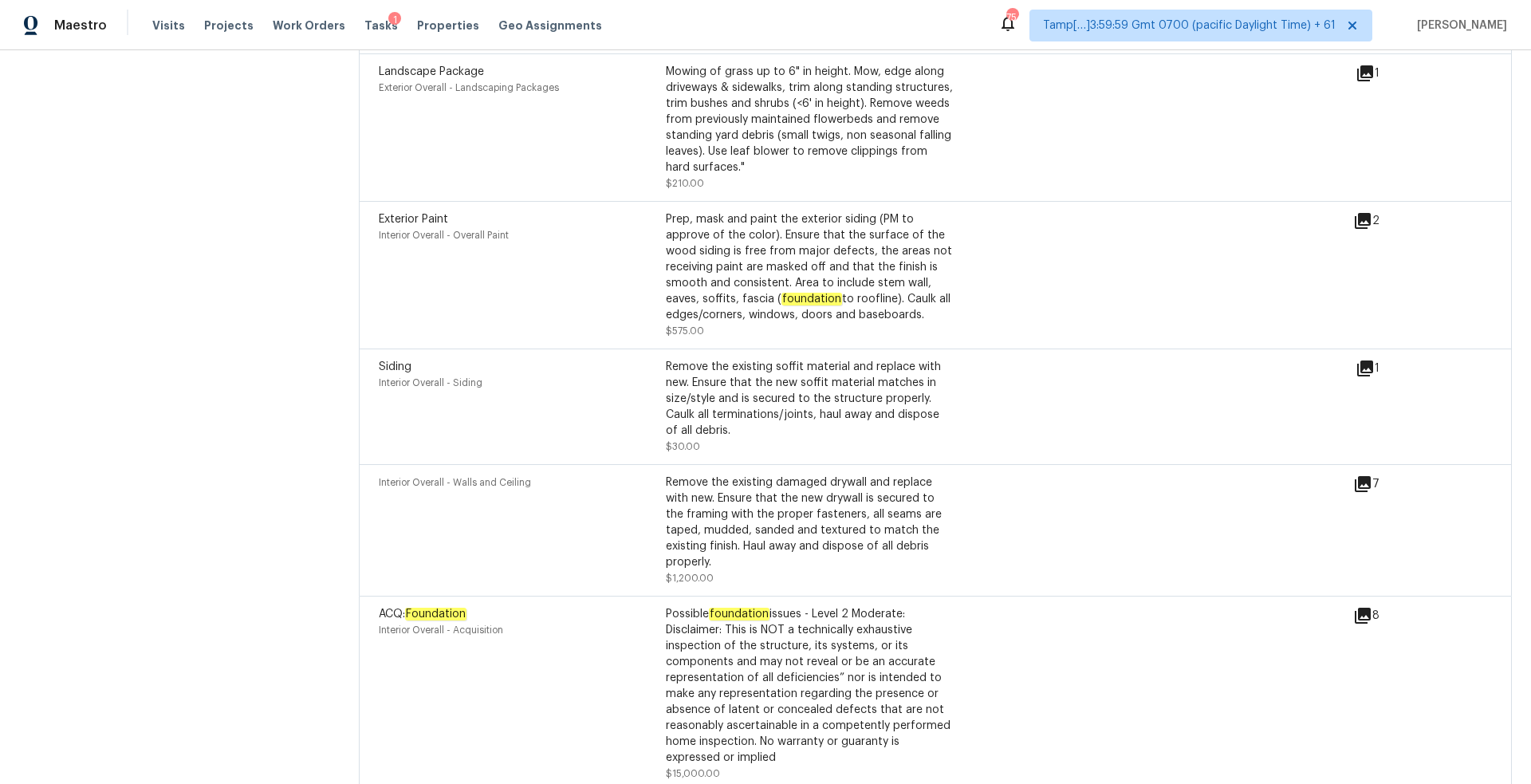
click at [803, 628] on div "Possible foundation issues - Level 2 Moderate: Disclaimer: This is NOT a techni…" at bounding box center [809, 685] width 287 height 159
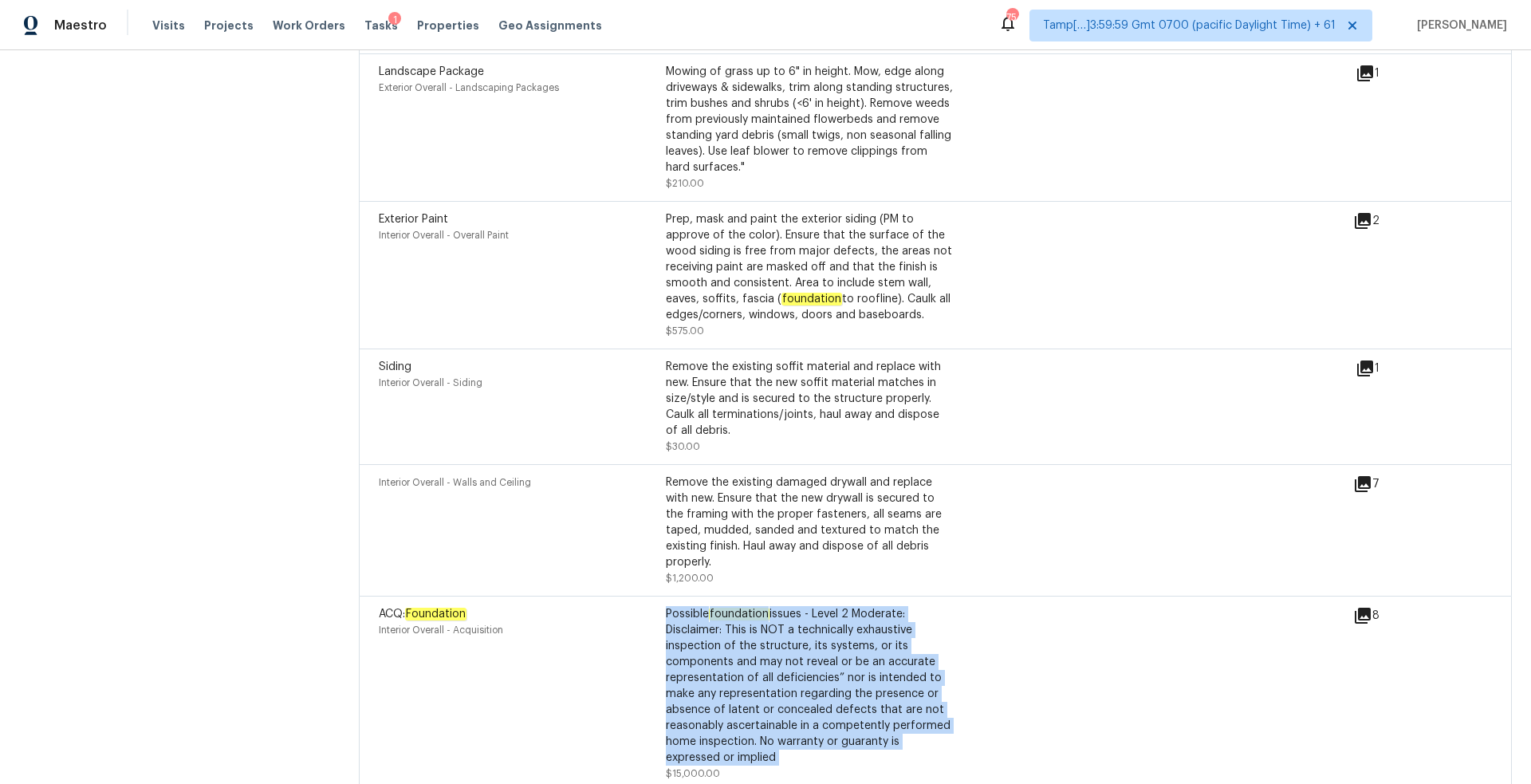
click at [803, 628] on div "Possible foundation issues - Level 2 Moderate: Disclaimer: This is NOT a techni…" at bounding box center [809, 685] width 287 height 159
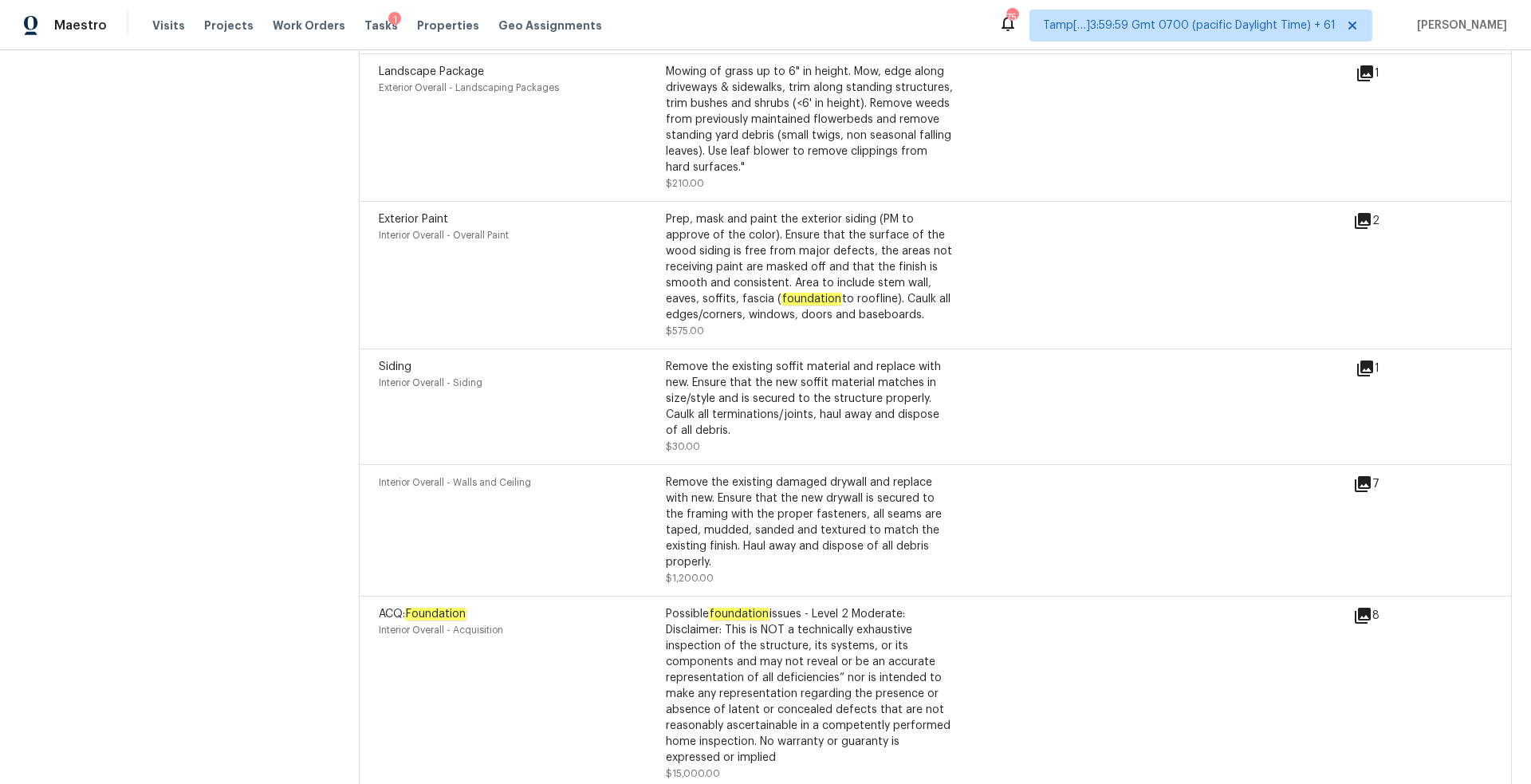
click at [824, 503] on div "Remove the existing damaged drywall and replace with new. Ensure that the new d…" at bounding box center [809, 522] width 287 height 96
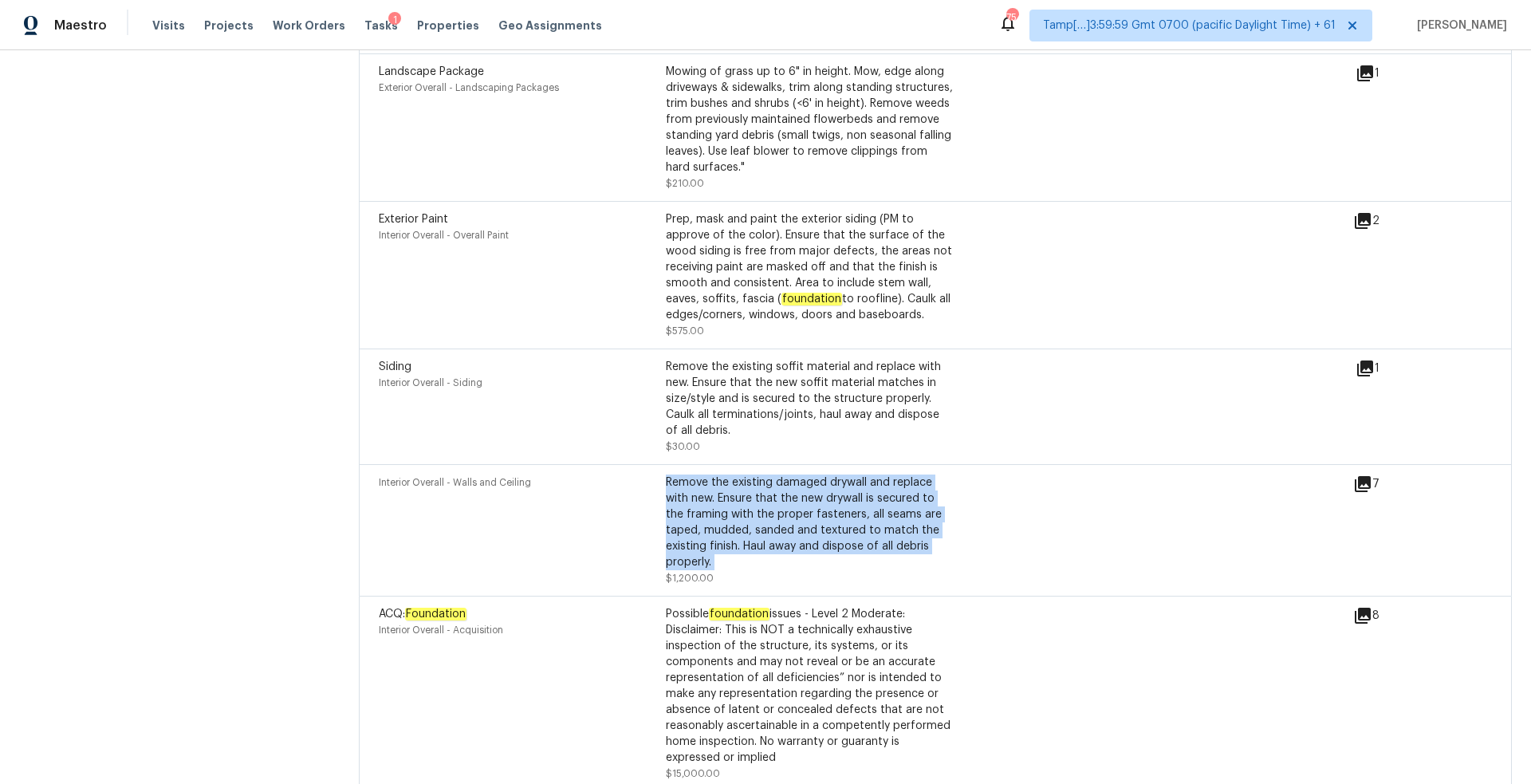
click at [824, 503] on div "Remove the existing damaged drywall and replace with new. Ensure that the new d…" at bounding box center [809, 522] width 287 height 96
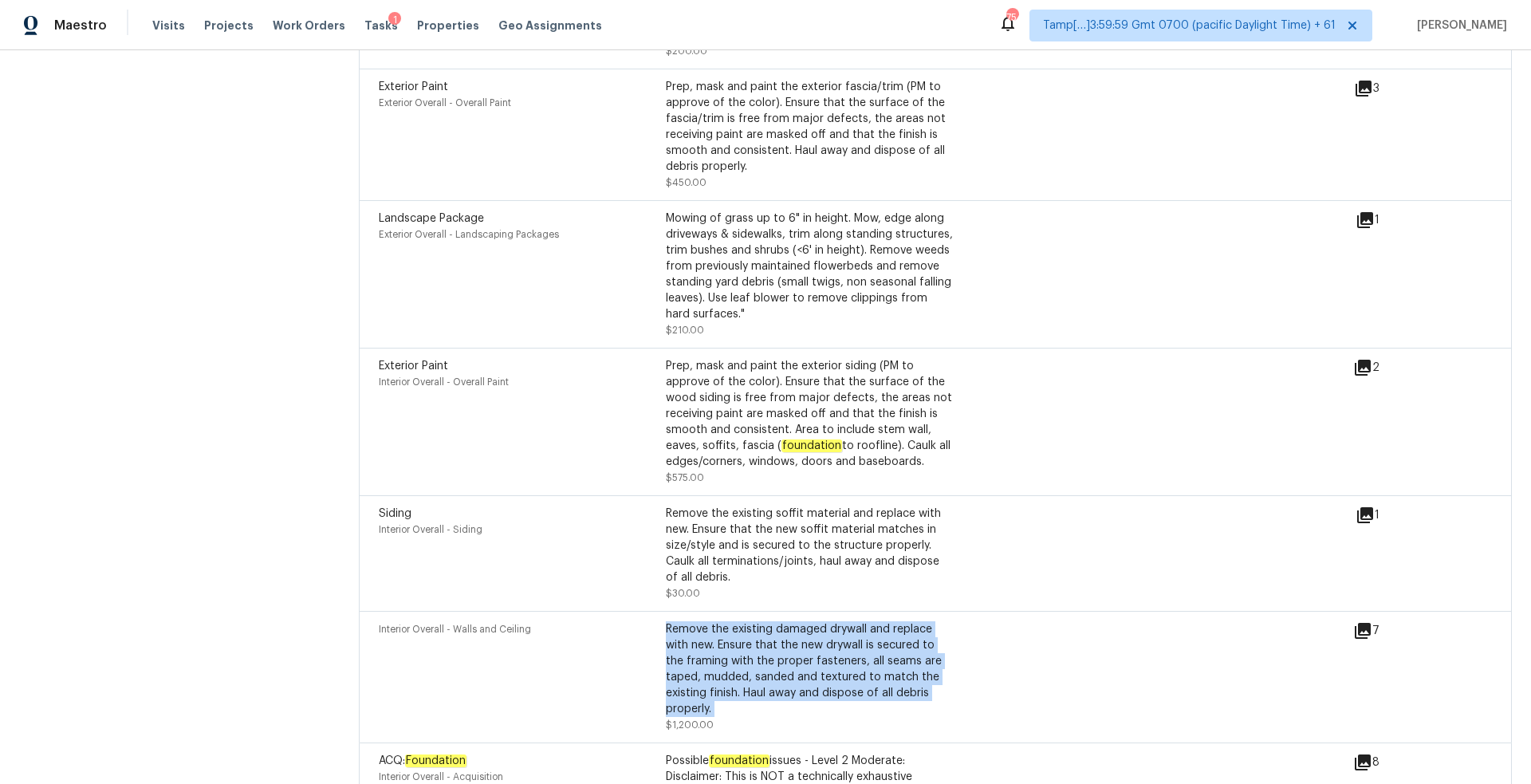
scroll to position [4973, 0]
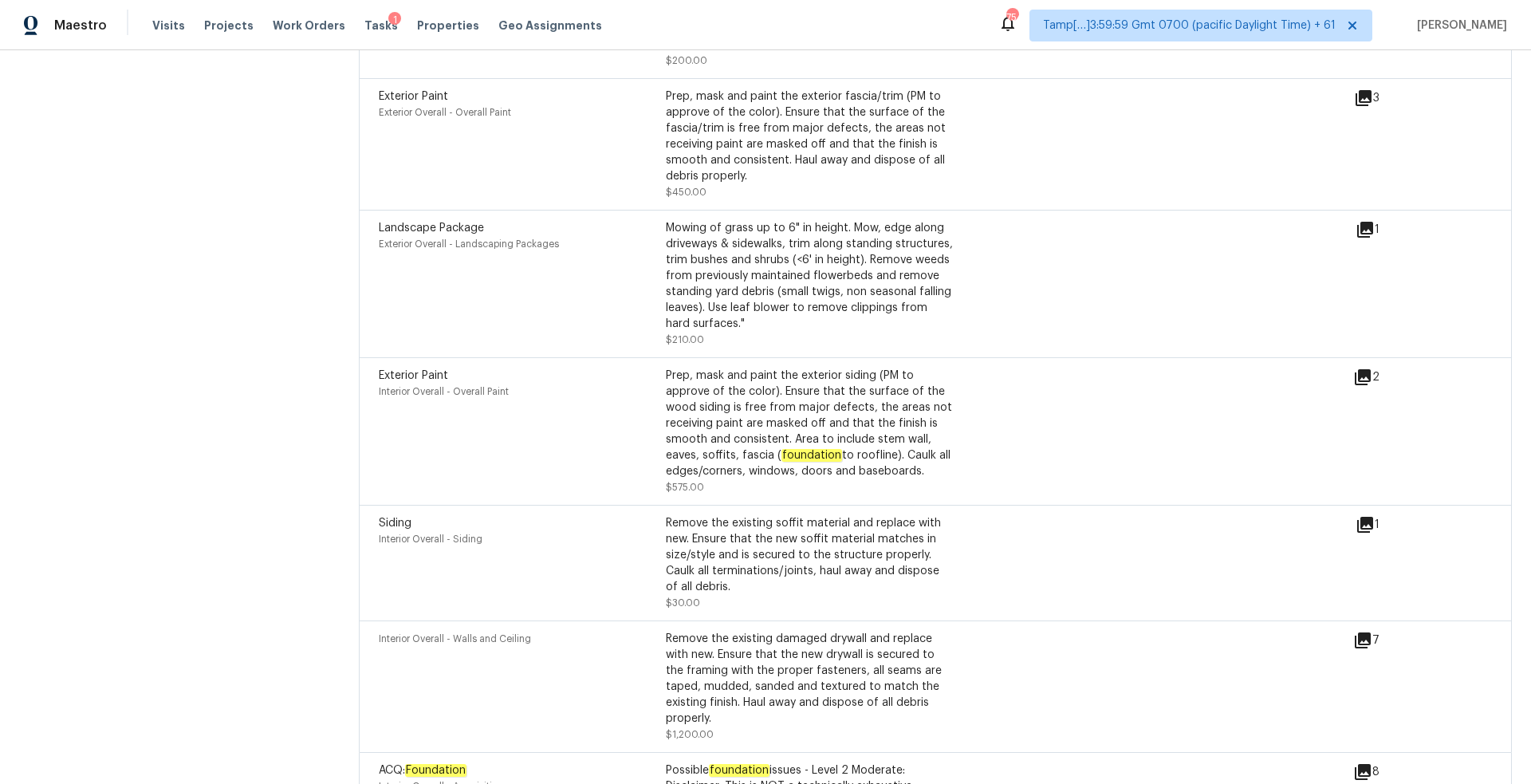
click at [791, 396] on div "Prep, mask and paint the exterior siding (PM to approve of the color). Ensure t…" at bounding box center [809, 423] width 287 height 112
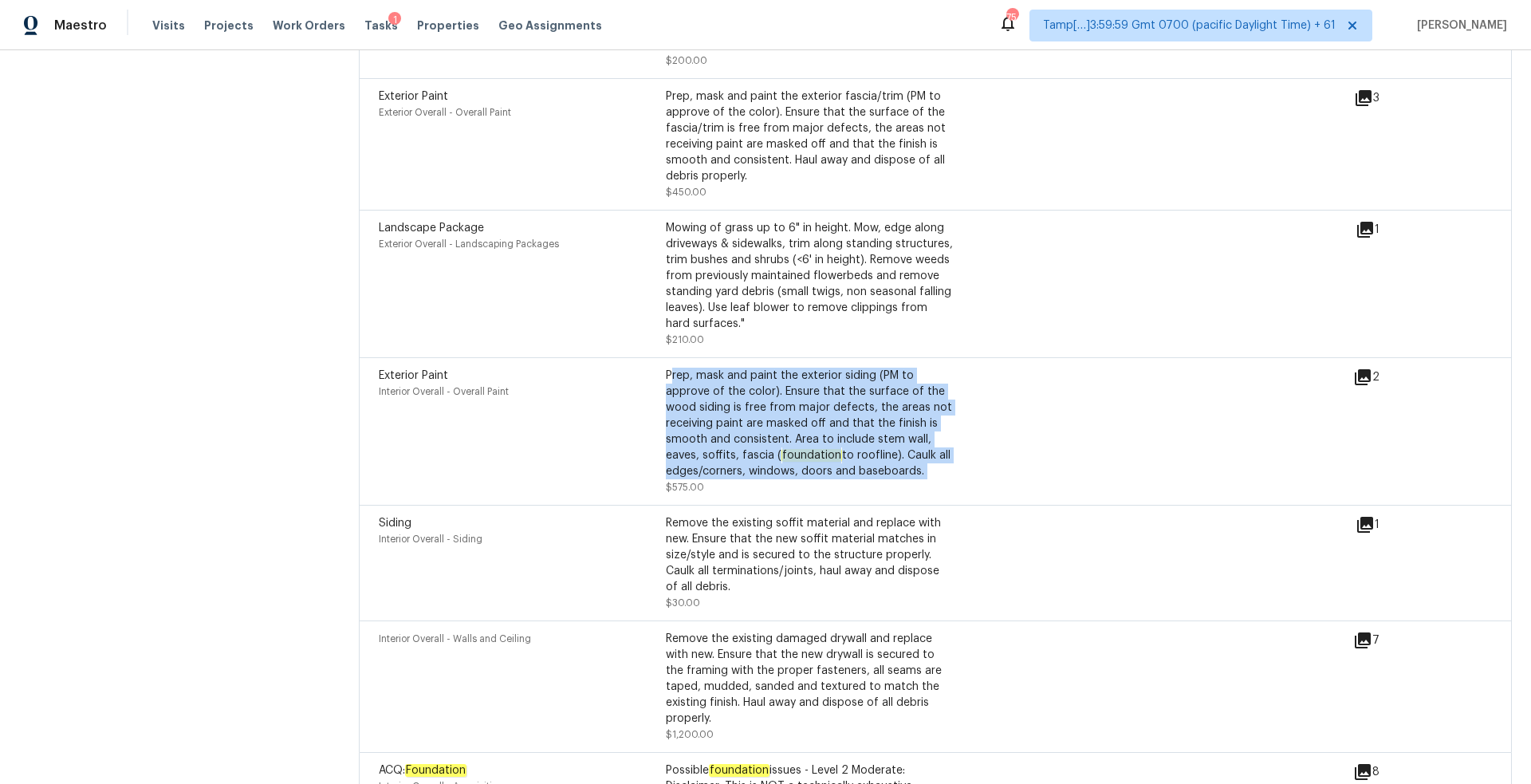
click at [791, 396] on div "Prep, mask and paint the exterior siding (PM to approve of the color). Ensure t…" at bounding box center [809, 423] width 287 height 112
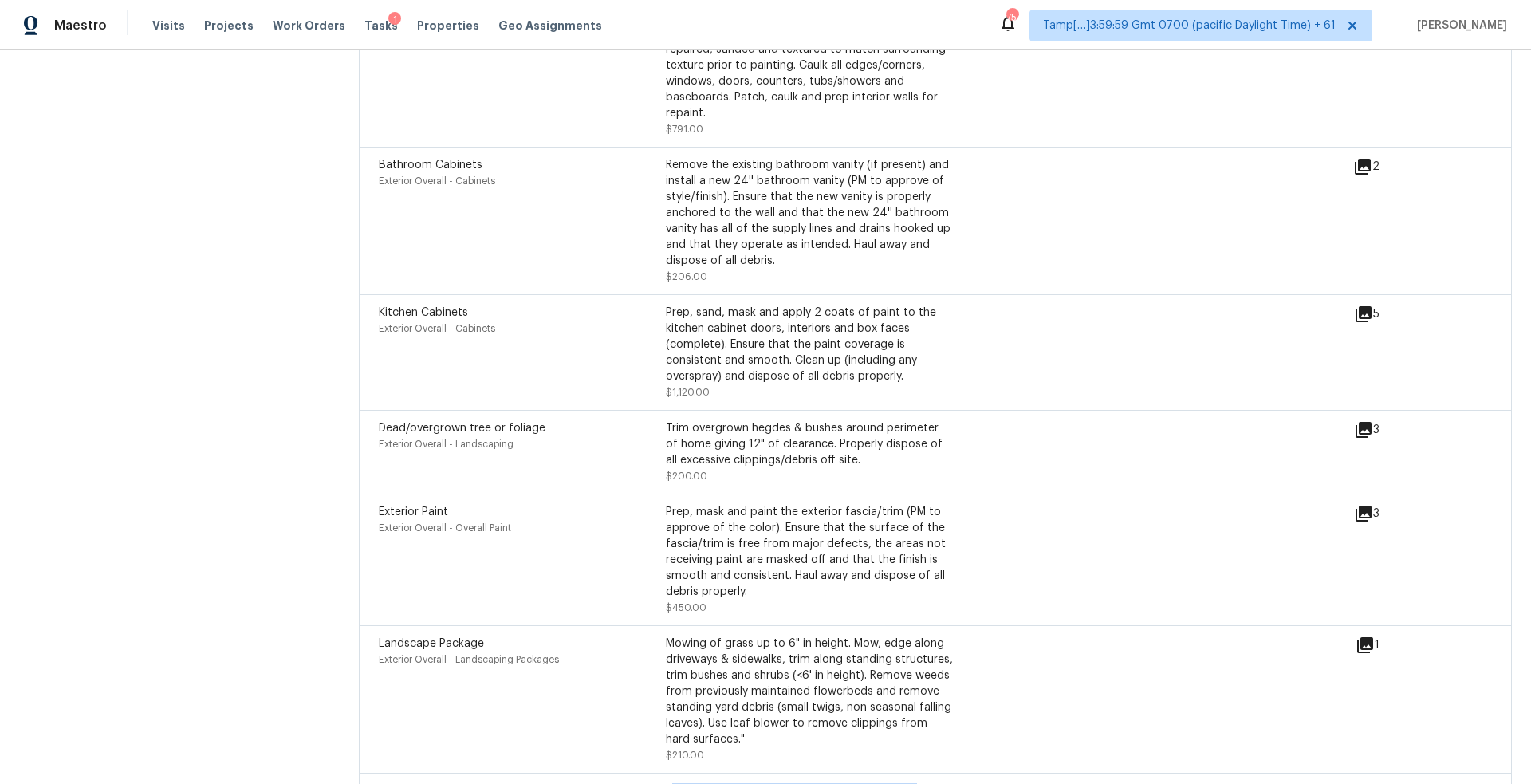
scroll to position [4560, 0]
click at [844, 421] on div "Trim overgrown hegdes & bushes around perimeter of home giving 12" of clearance…" at bounding box center [809, 442] width 287 height 48
click at [813, 319] on div "Prep, sand, mask and apply 2 coats of paint to the kitchen cabinet doors, inter…" at bounding box center [809, 343] width 287 height 80
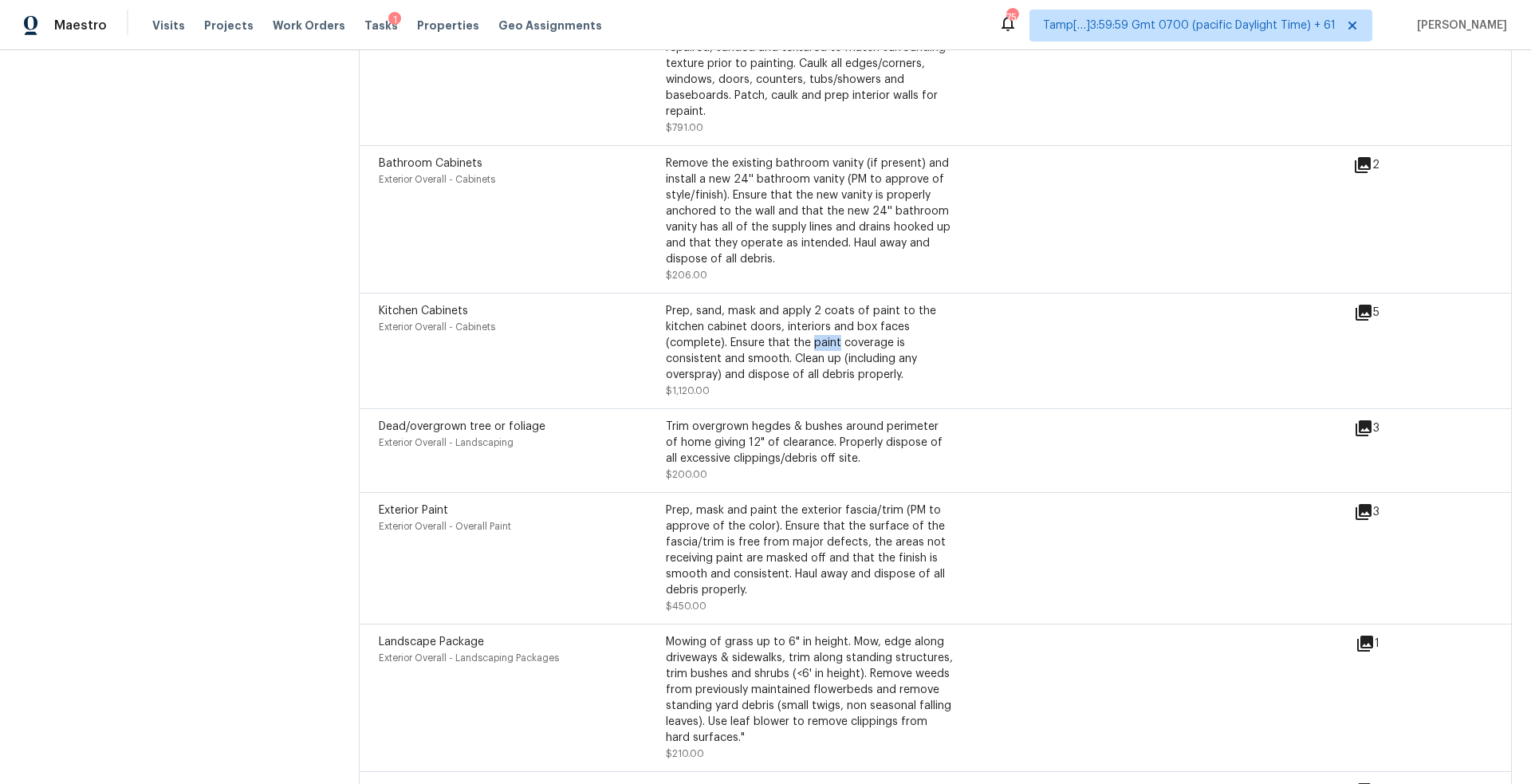
click at [813, 319] on div "Prep, sand, mask and apply 2 coats of paint to the kitchen cabinet doors, inter…" at bounding box center [809, 343] width 287 height 80
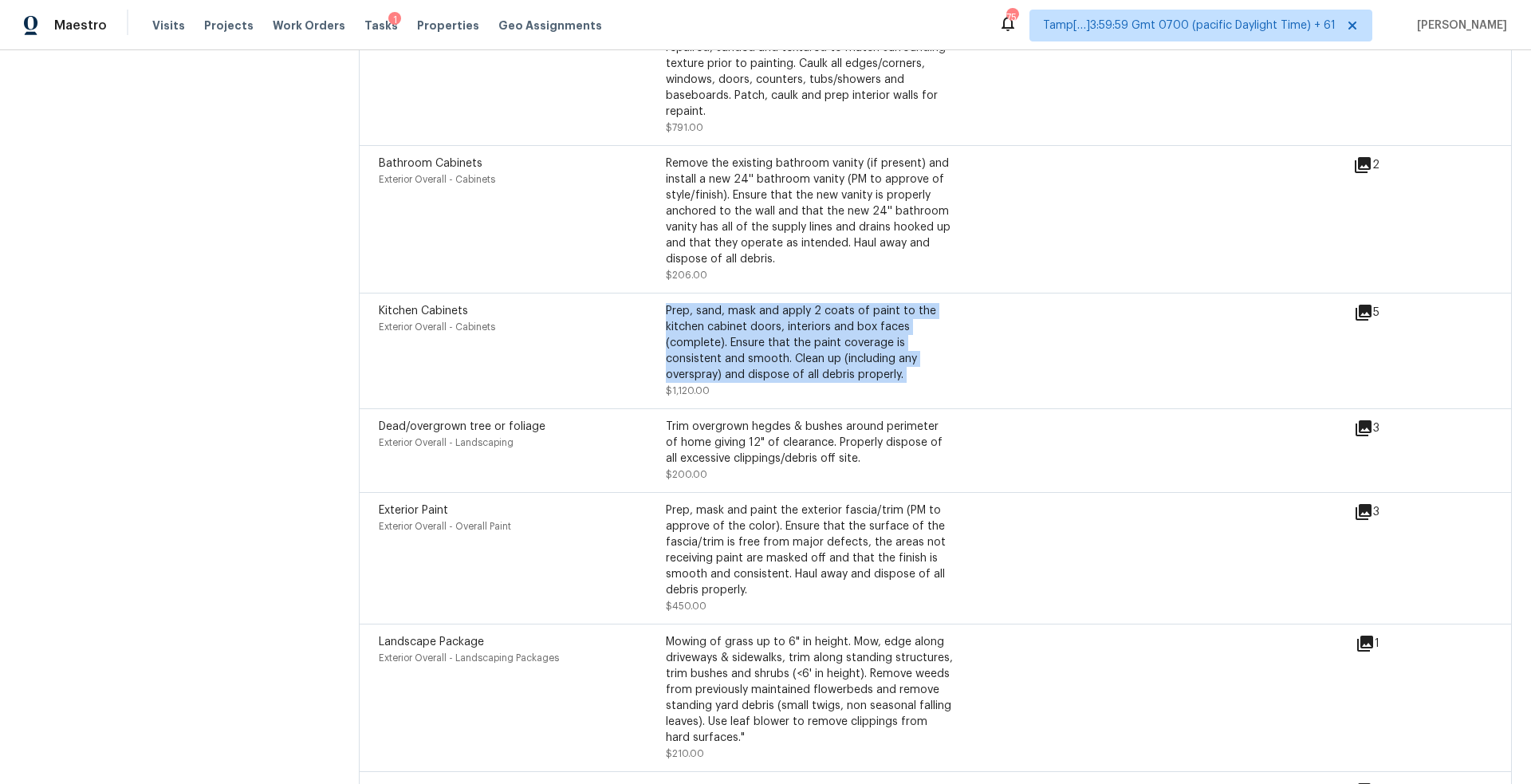
click at [813, 319] on div "Prep, sand, mask and apply 2 coats of paint to the kitchen cabinet doors, inter…" at bounding box center [809, 343] width 287 height 80
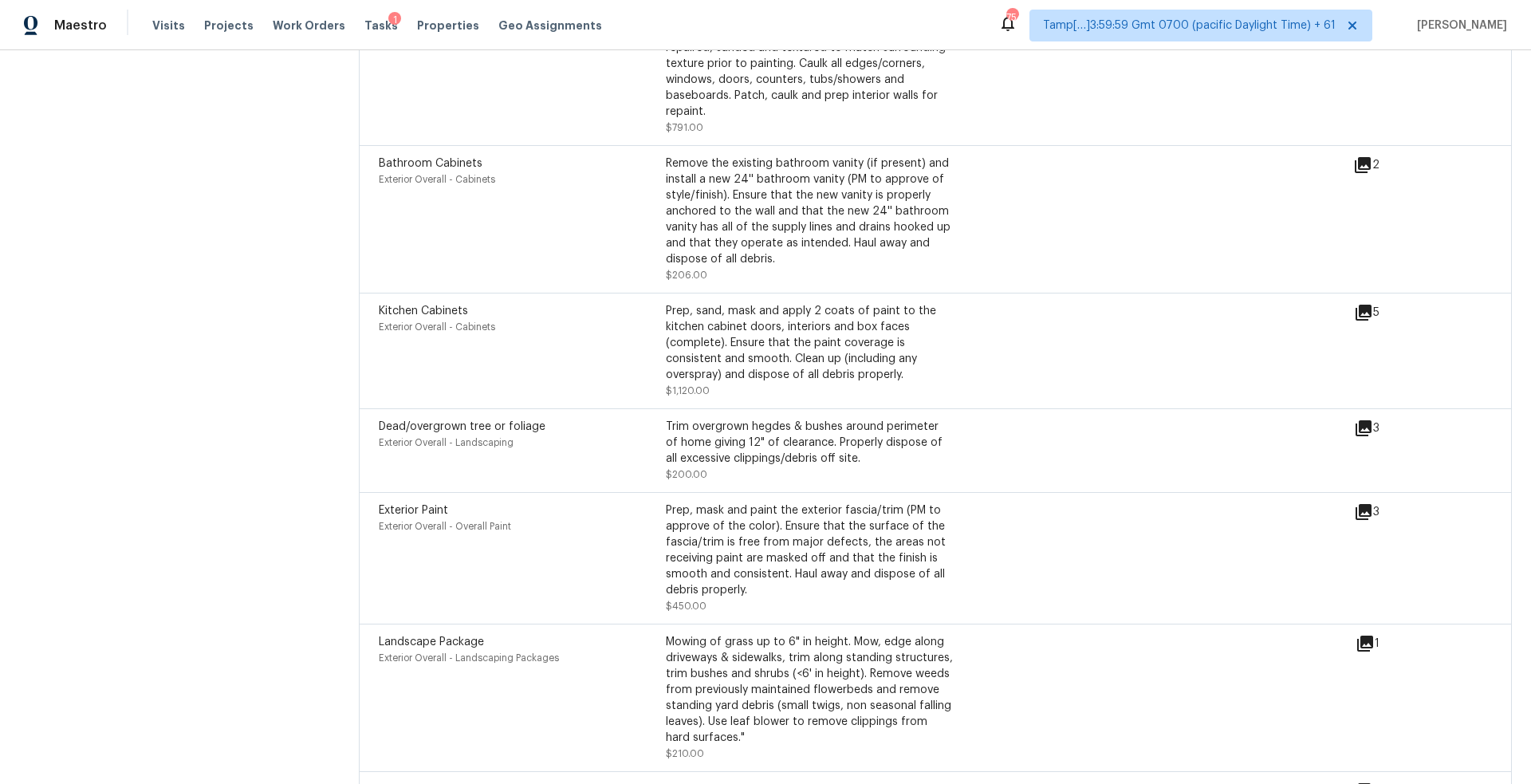
click at [807, 169] on div "Remove the existing bathroom vanity (if present) and install a new 24'' bathroo…" at bounding box center [809, 211] width 287 height 112
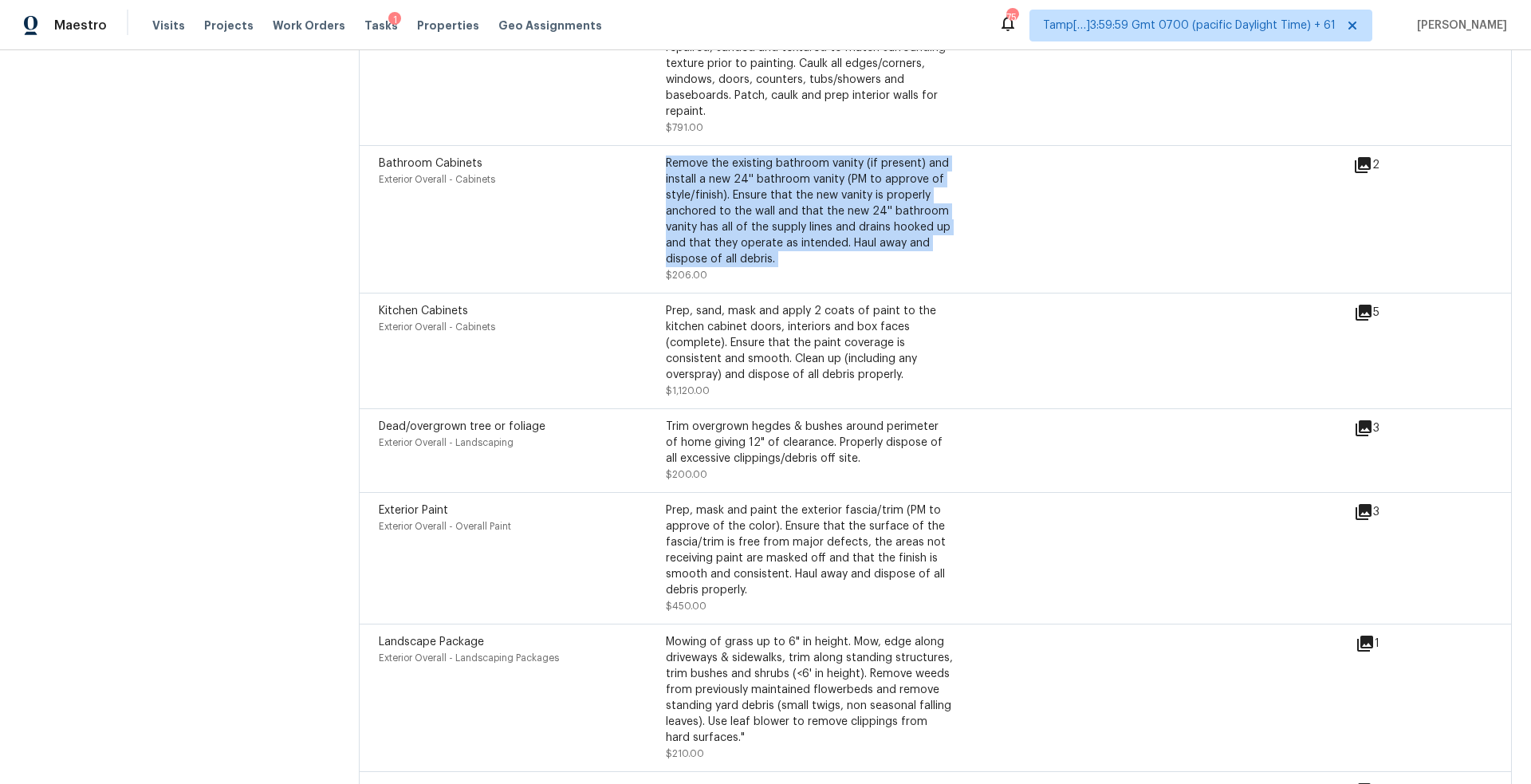
click at [807, 169] on div "Remove the existing bathroom vanity (if present) and install a new 24'' bathroo…" at bounding box center [809, 211] width 287 height 112
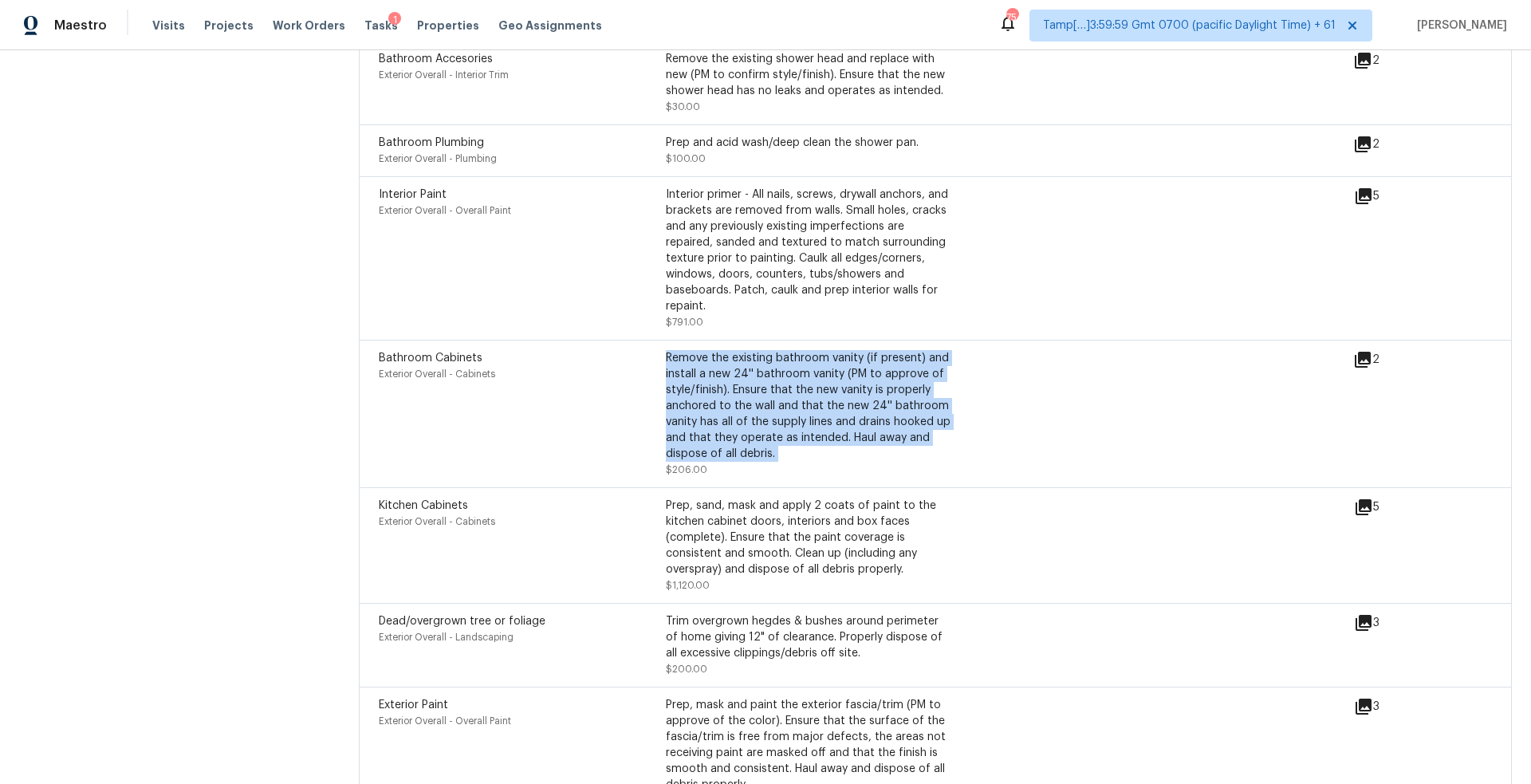
scroll to position [4366, 0]
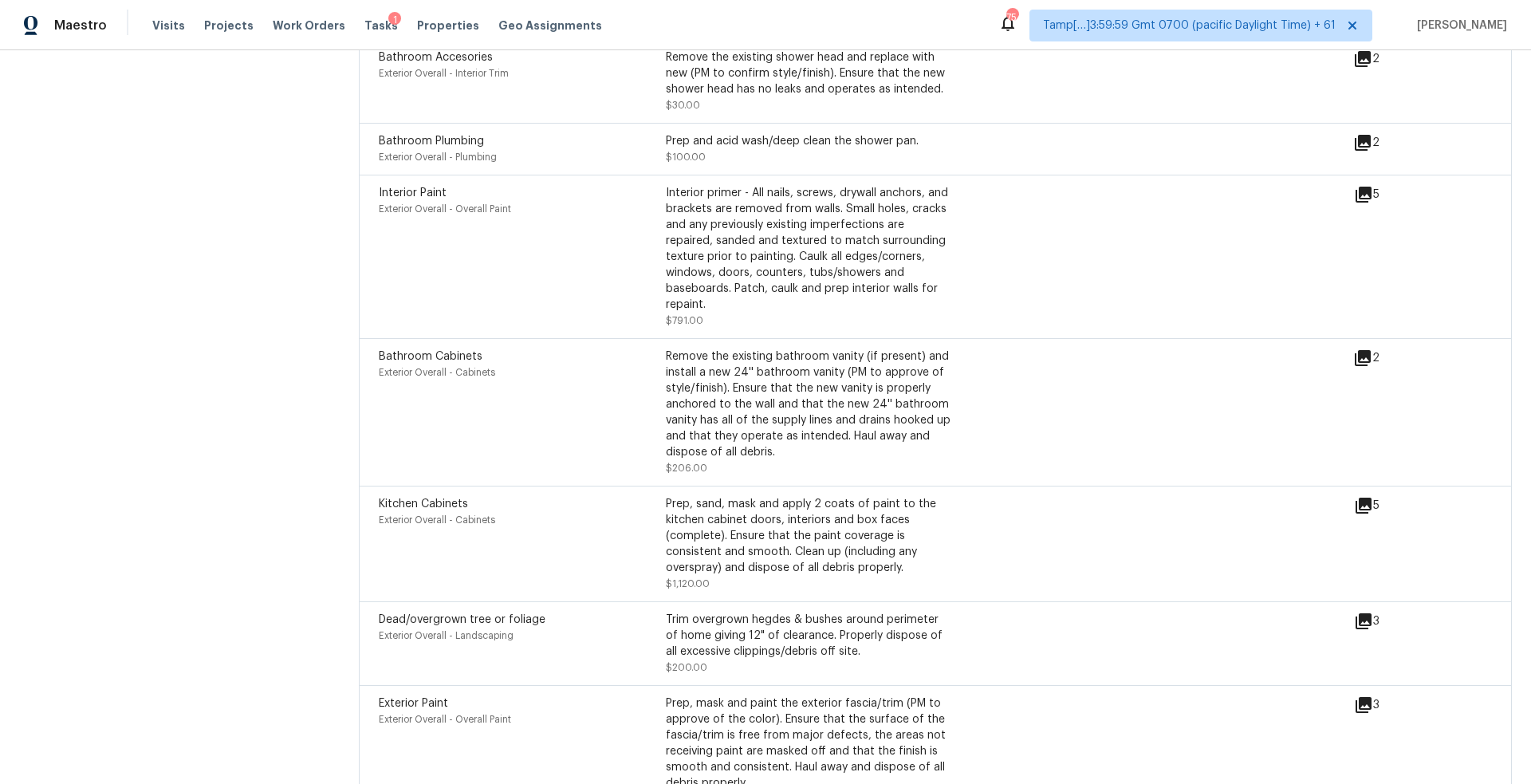
click at [819, 249] on div "Interior primer - All nails, screws, drywall anchors, and brackets are removed …" at bounding box center [809, 249] width 287 height 128
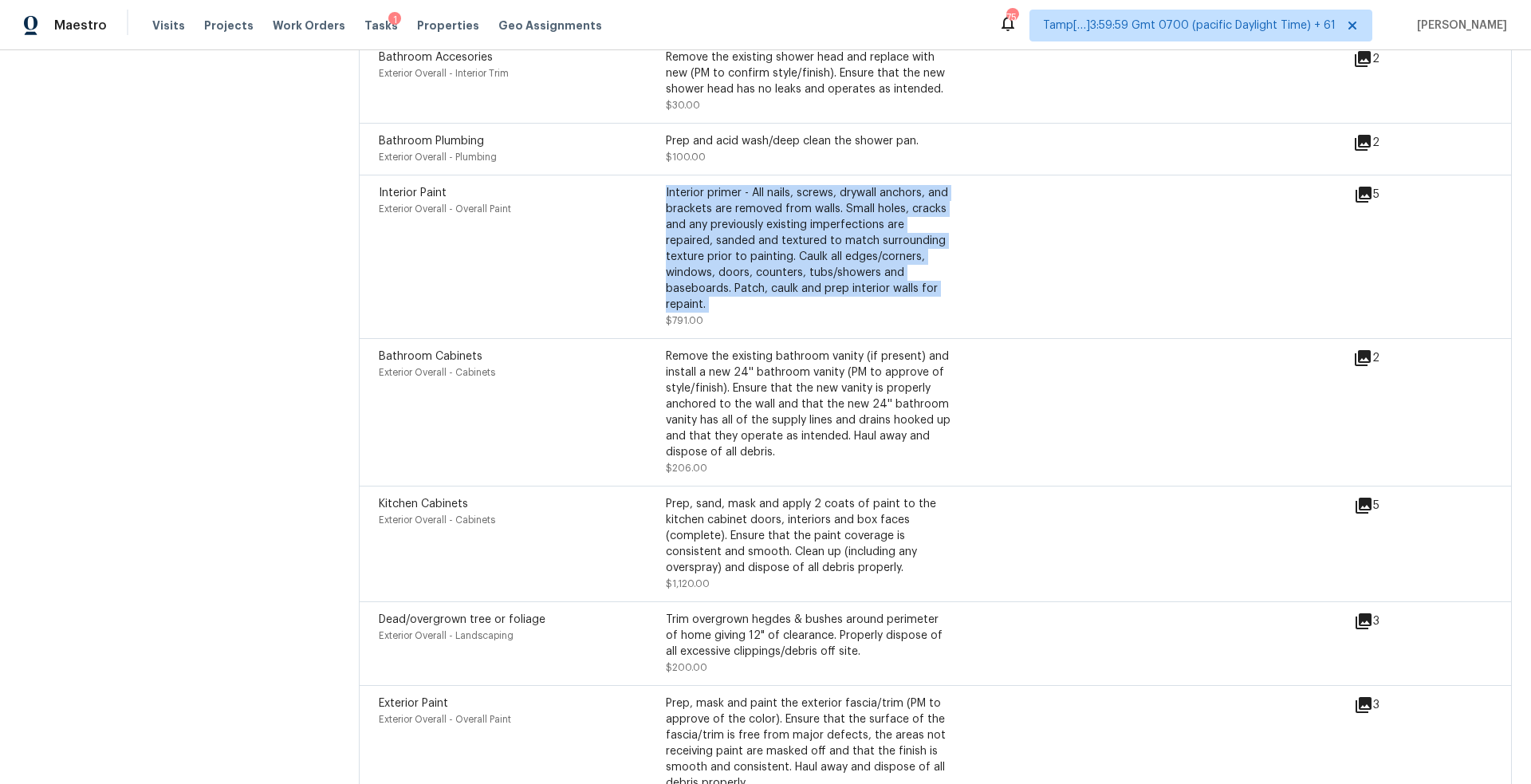
click at [819, 249] on div "Interior primer - All nails, screws, drywall anchors, and brackets are removed …" at bounding box center [809, 249] width 287 height 128
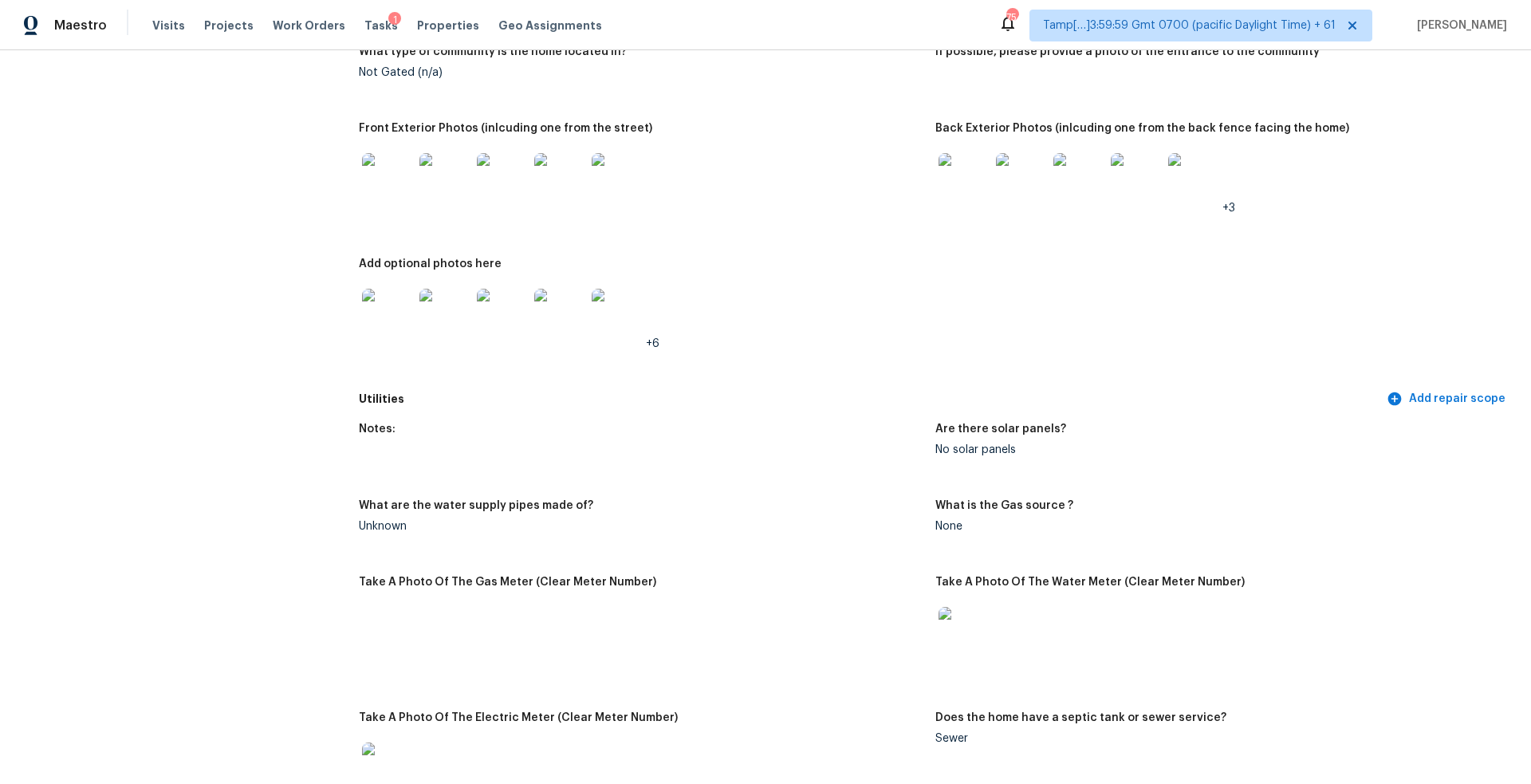
scroll to position [1948, 0]
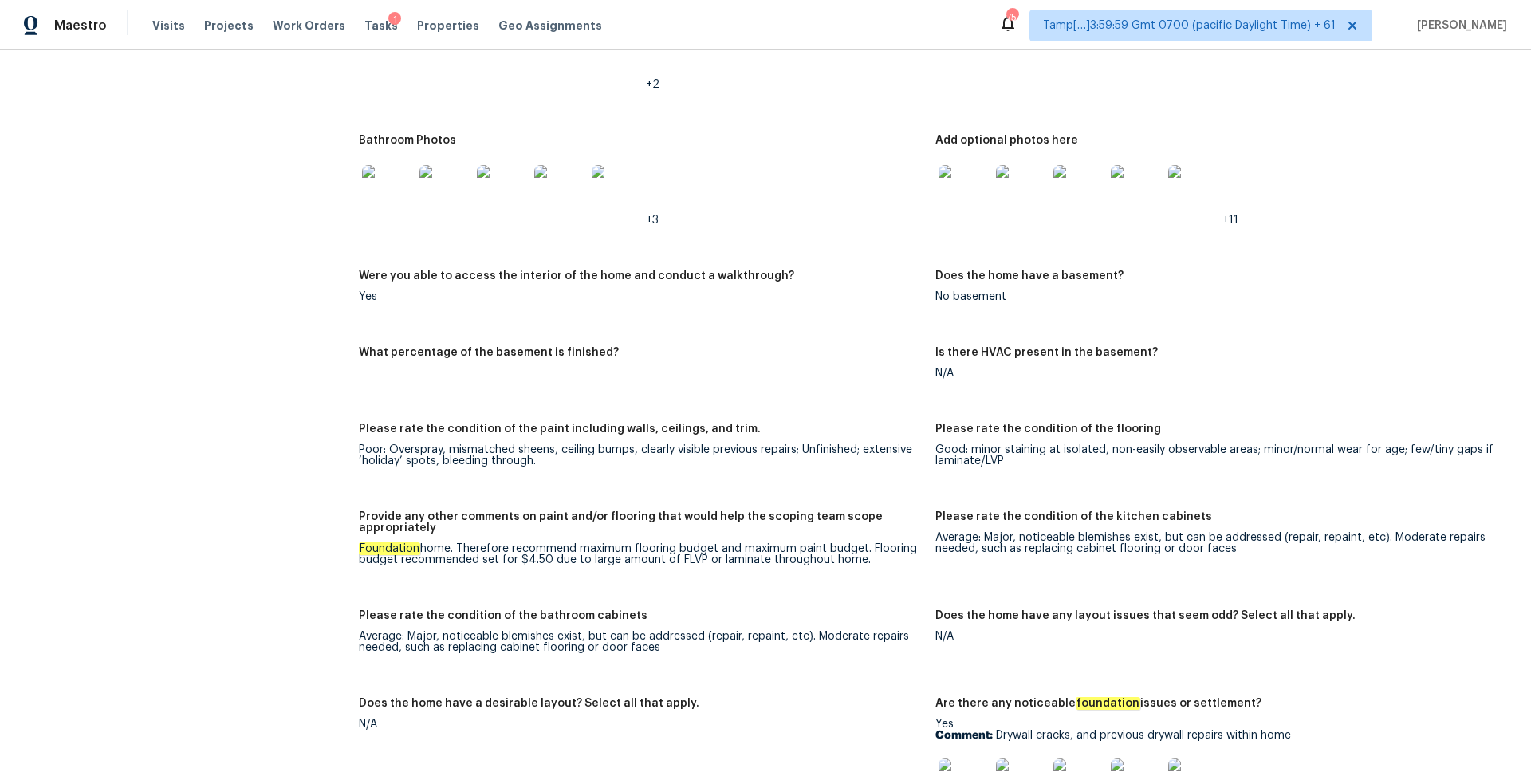
click at [851, 232] on figure "Bathroom Photos +3" at bounding box center [647, 193] width 577 height 117
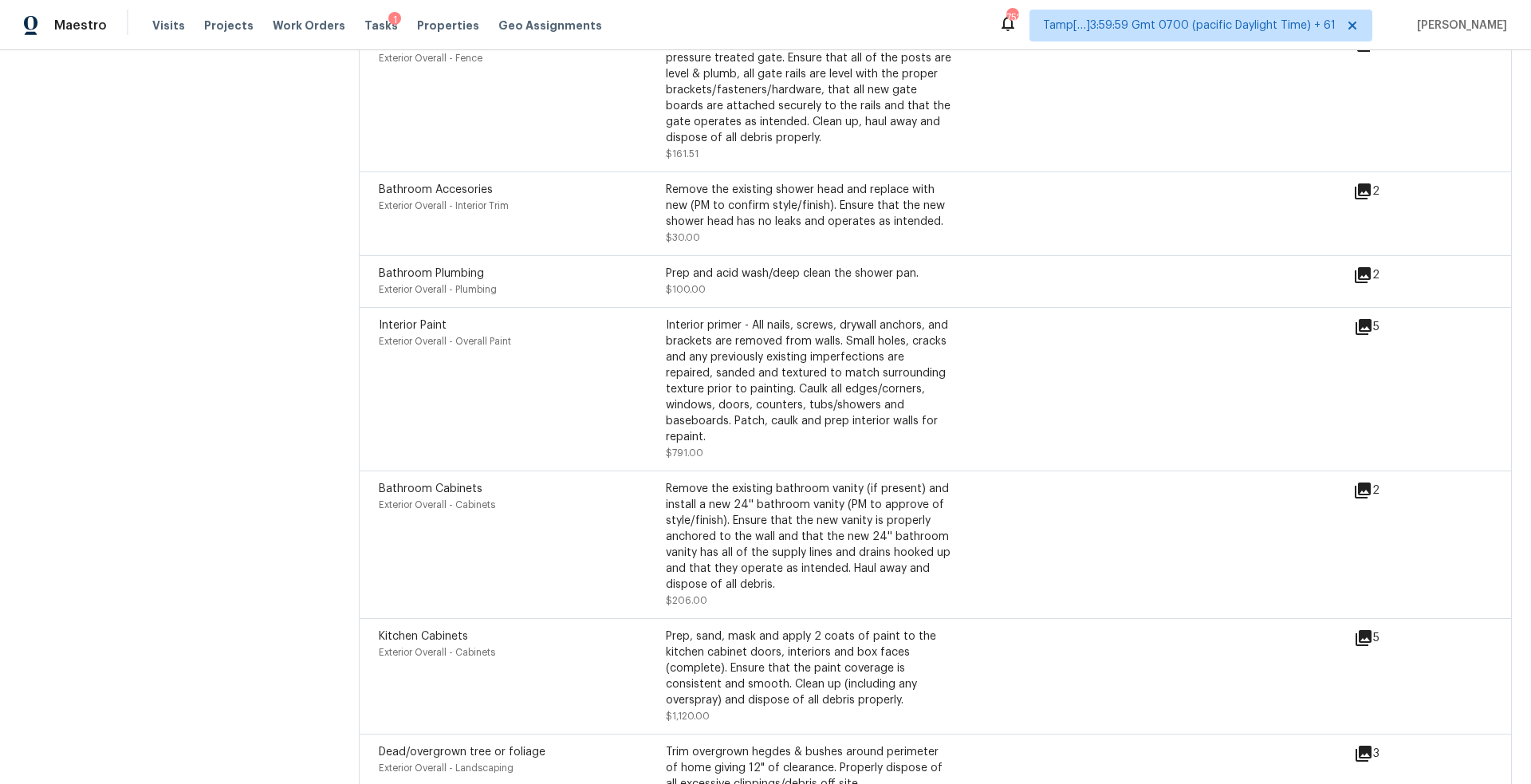
scroll to position [4207, 0]
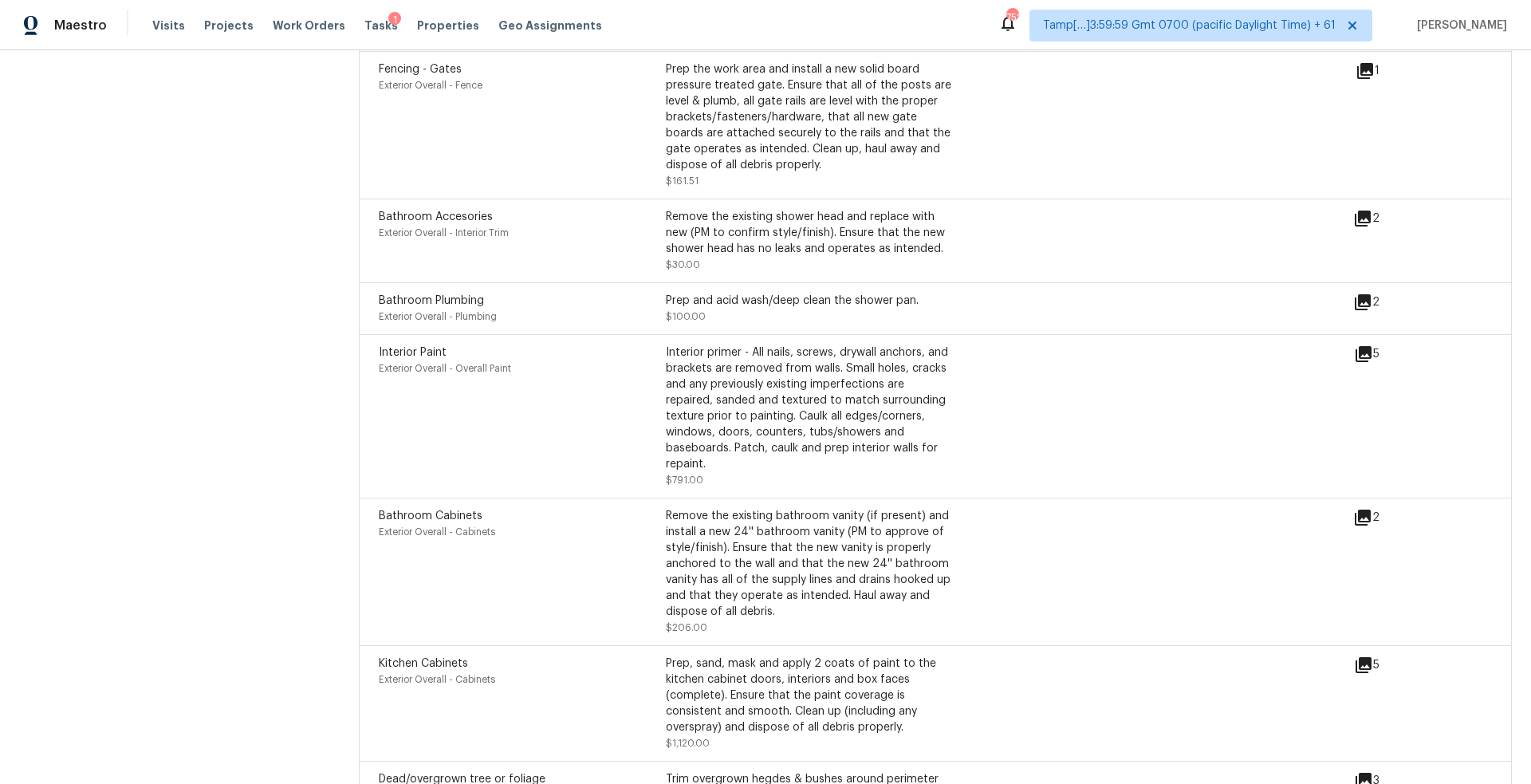
click at [724, 344] on div "Interior primer - All nails, screws, drywall anchors, and brackets are removed …" at bounding box center [809, 408] width 287 height 128
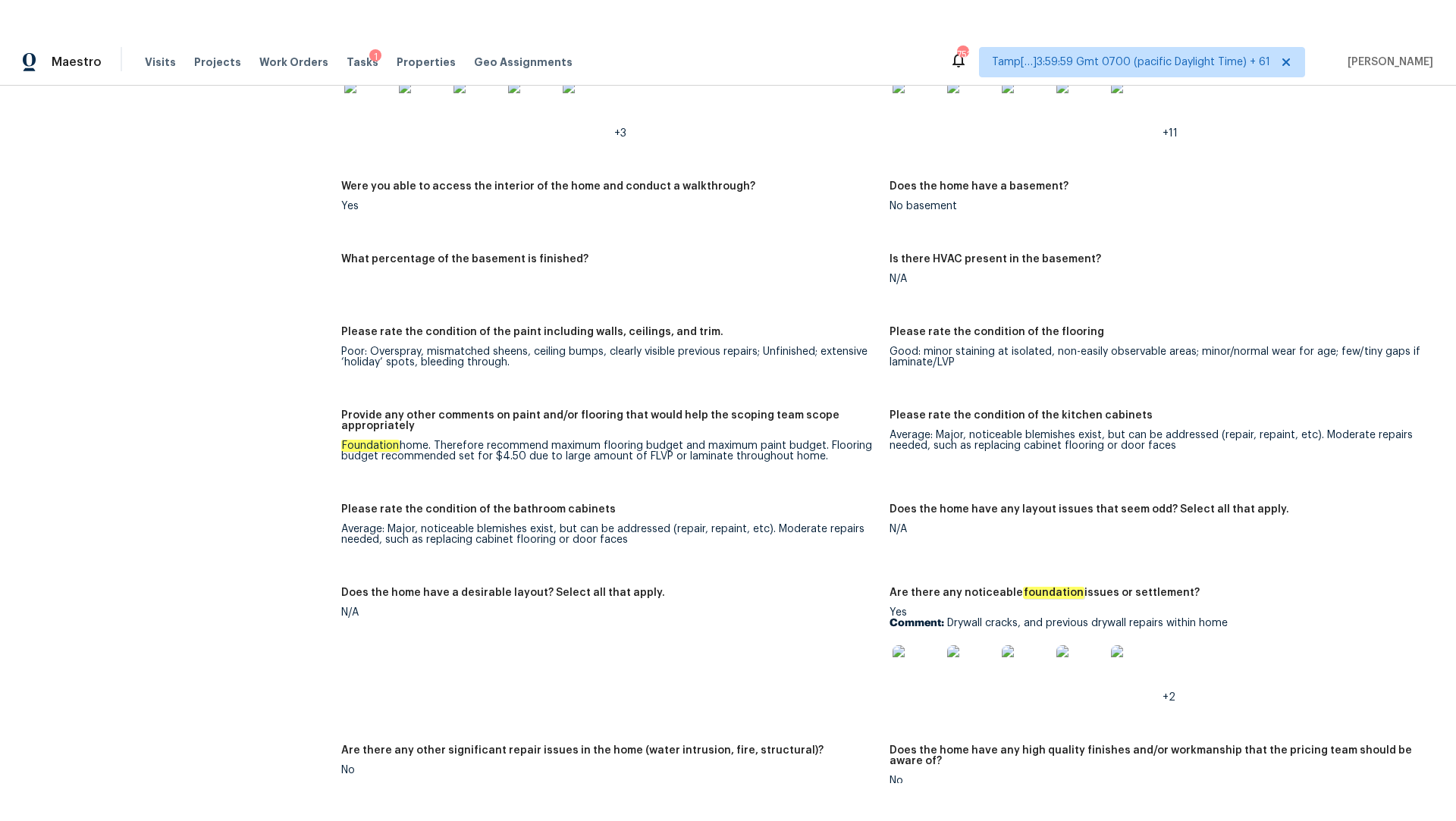
scroll to position [3088, 0]
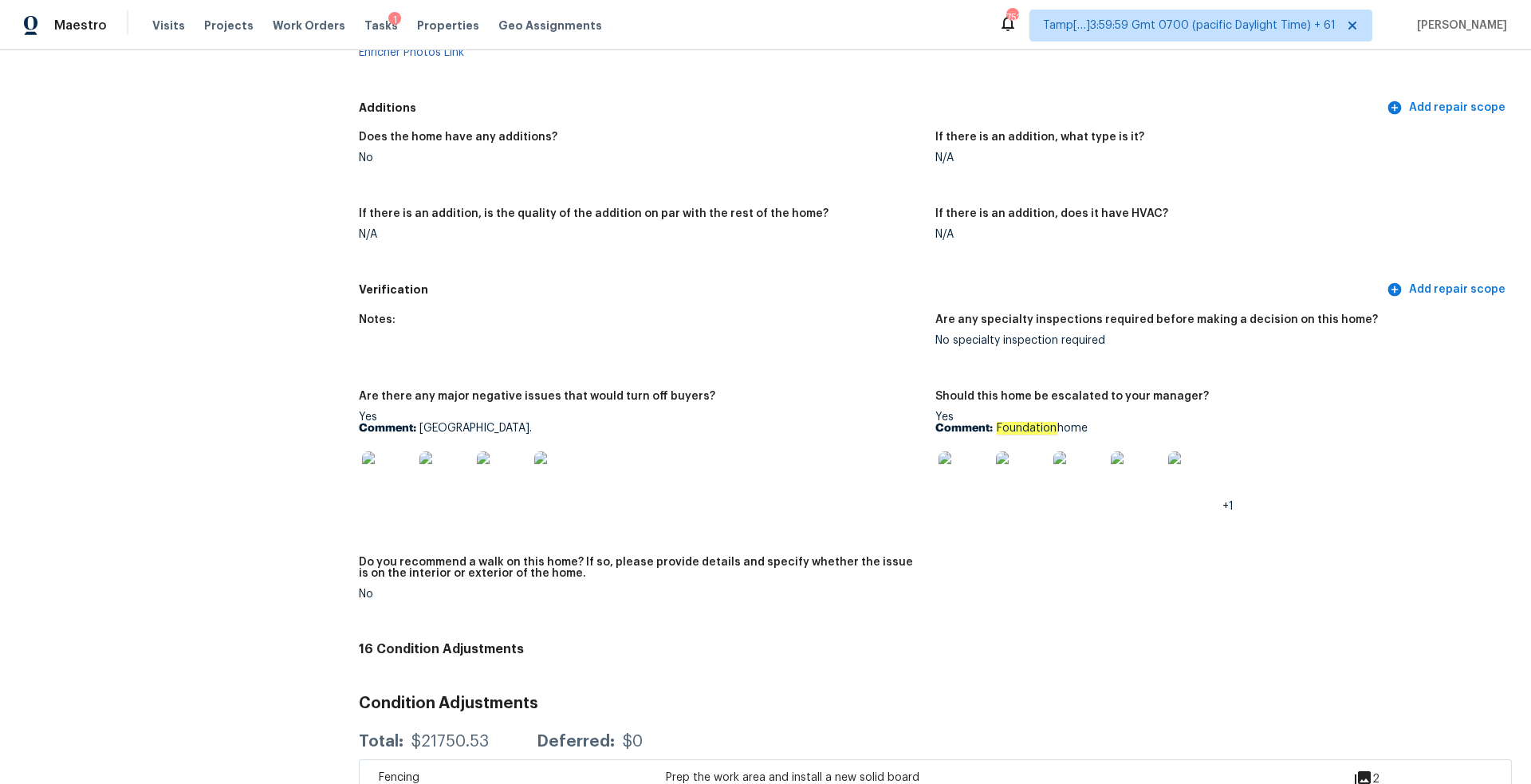
click at [952, 481] on img at bounding box center [964, 476] width 51 height 51
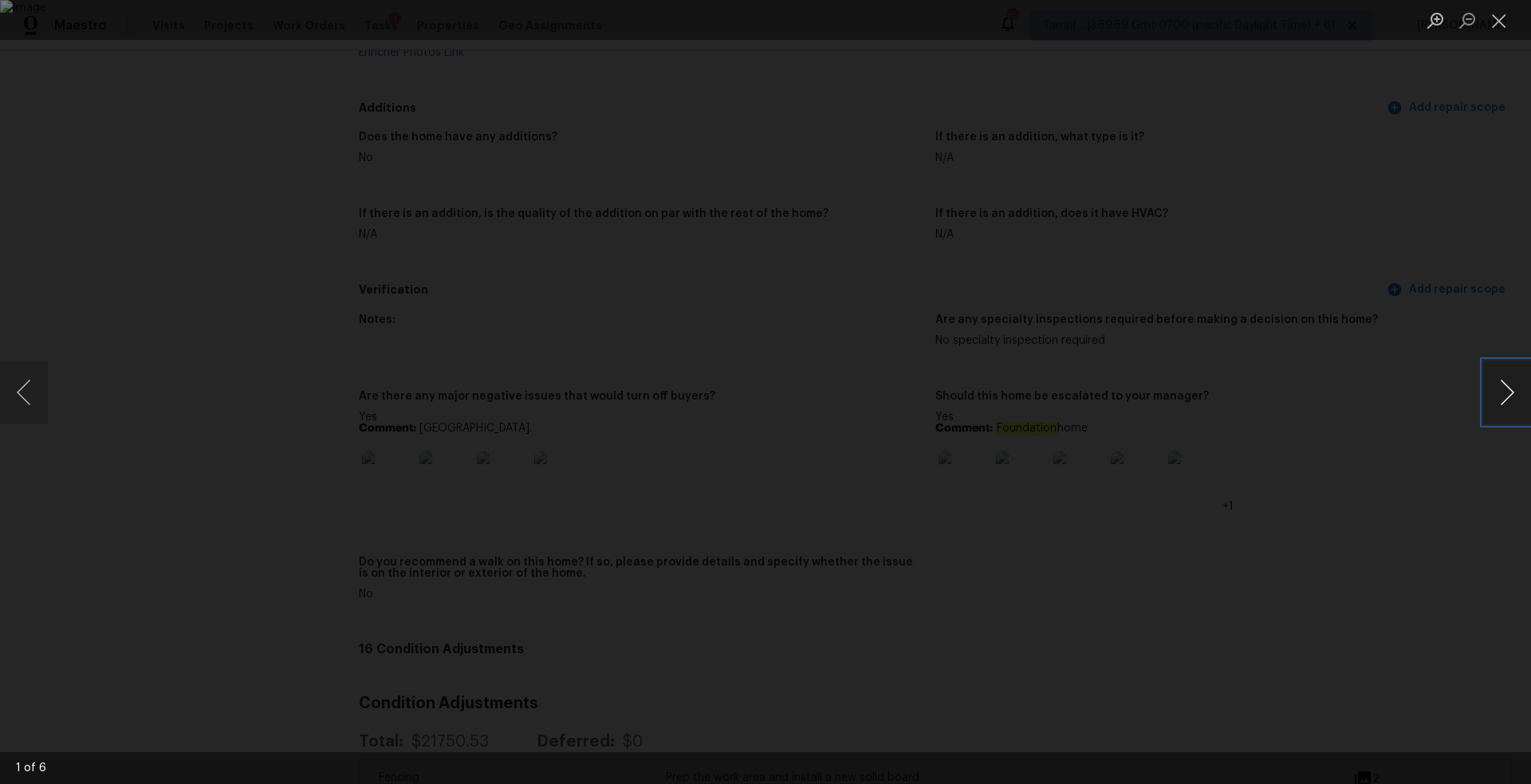
click at [1496, 383] on button "Next image" at bounding box center [1507, 392] width 48 height 64
click at [10, 397] on button "Previous image" at bounding box center [23, 392] width 48 height 64
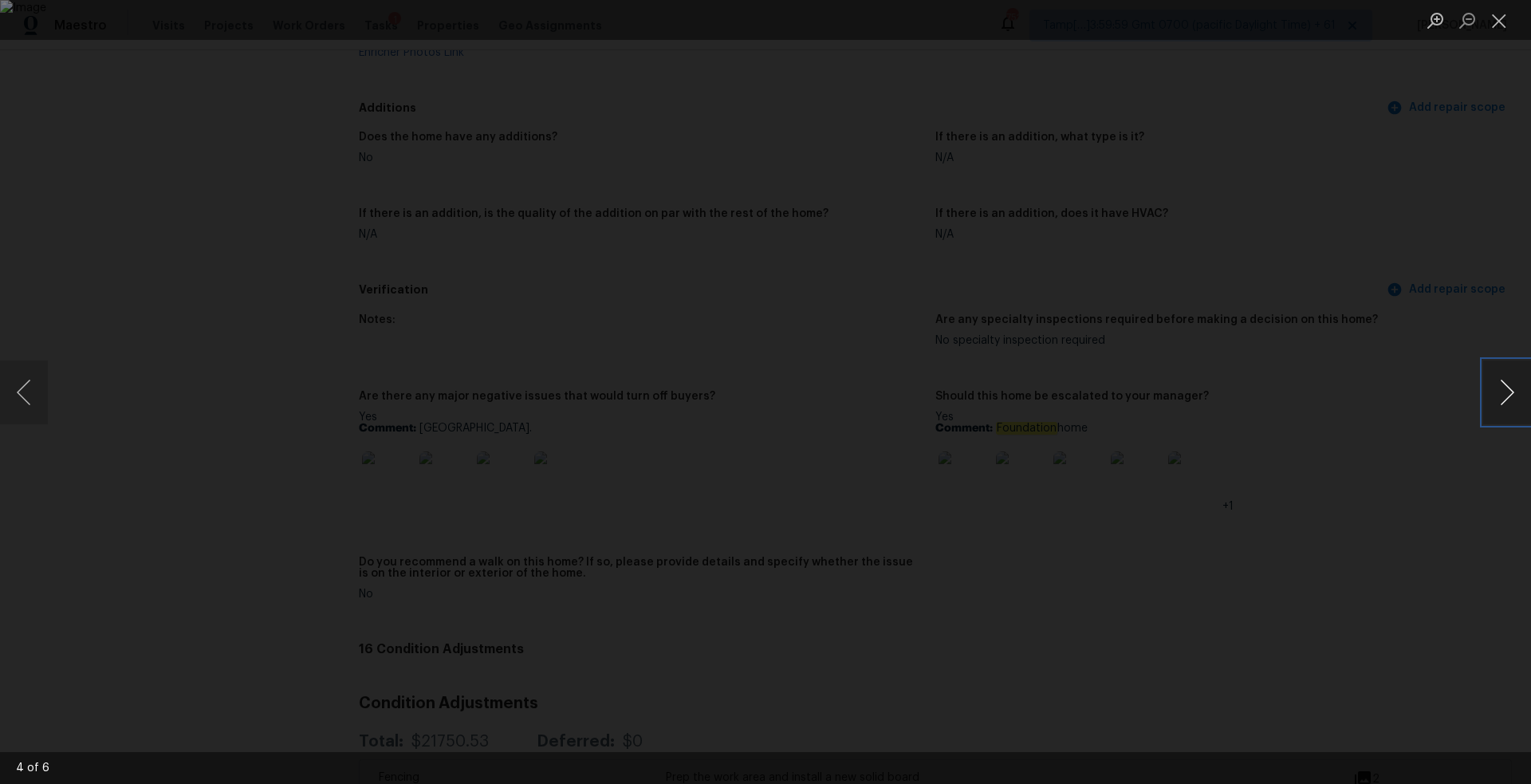
click at [1509, 396] on button "Next image" at bounding box center [1507, 392] width 48 height 64
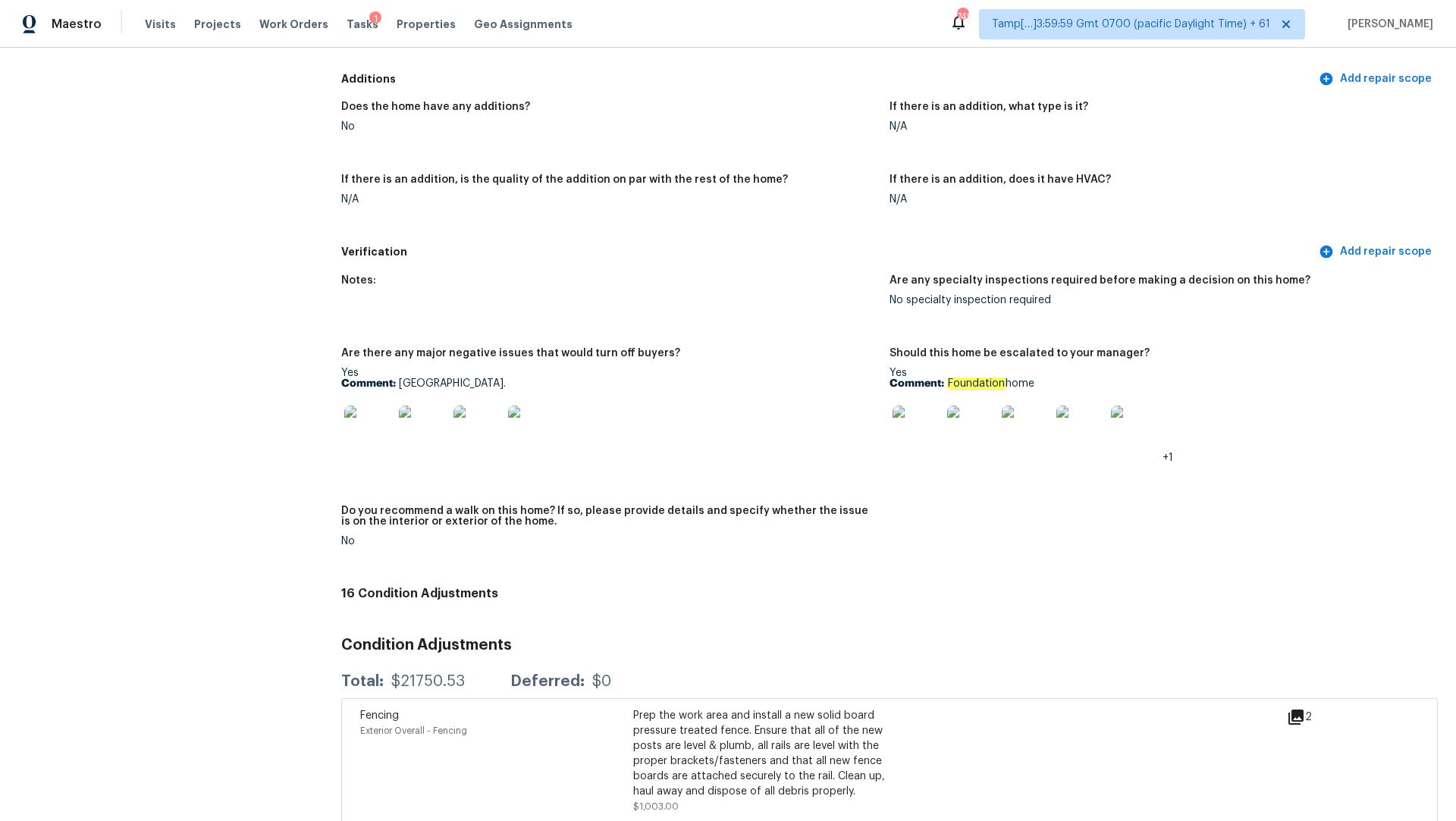
scroll to position [3116, 0]
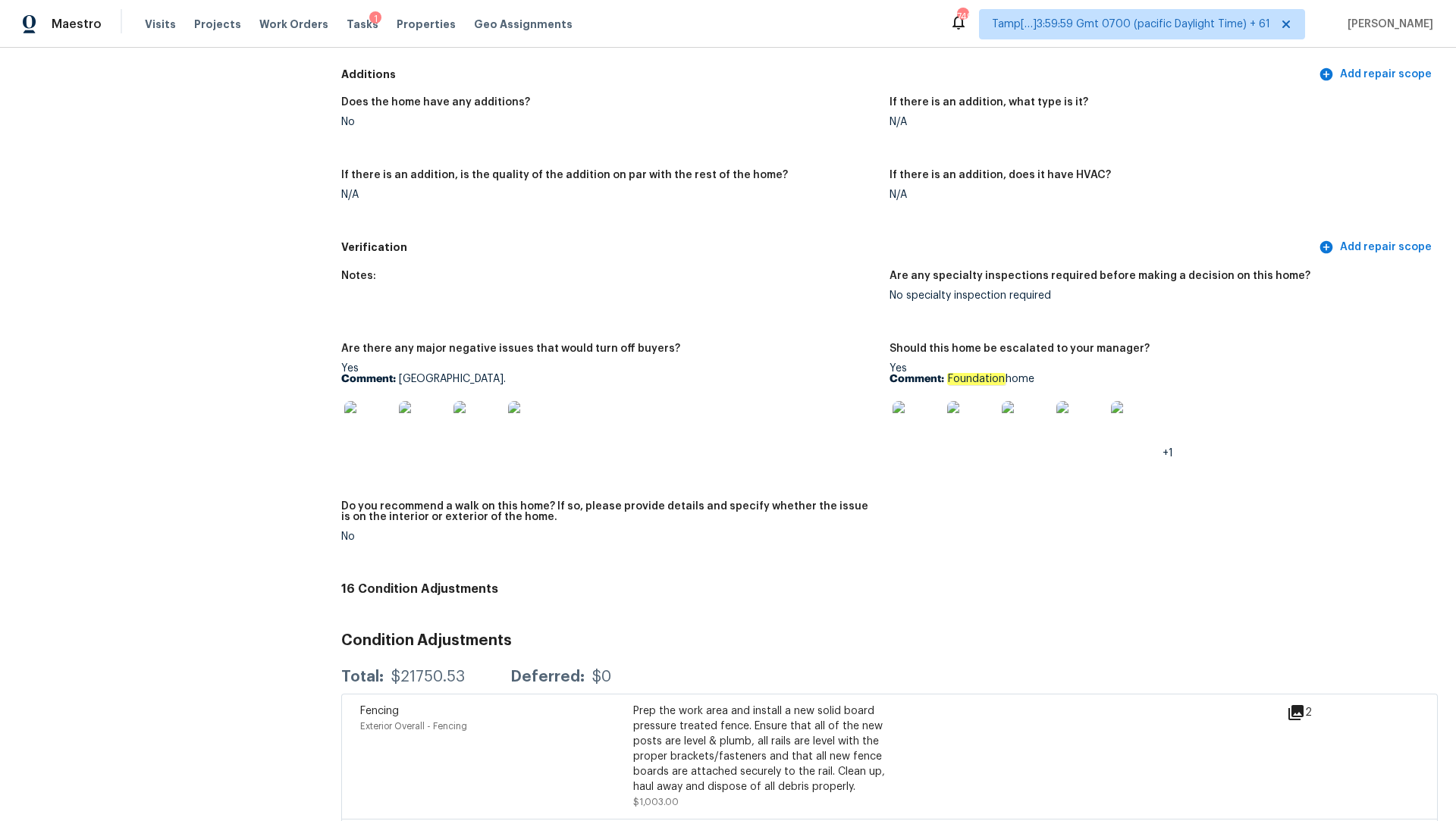
drag, startPoint x: 950, startPoint y: 367, endPoint x: 1070, endPoint y: 369, distance: 120.0
click at [1070, 374] on p "Comment: Foundation home" at bounding box center [1158, 379] width 536 height 11
copy p "Foundation home"
click at [973, 363] on div "Yes Comment: Foundation home +1" at bounding box center [1158, 411] width 536 height 95
click at [967, 373] on em "Foundation" at bounding box center [976, 379] width 58 height 12
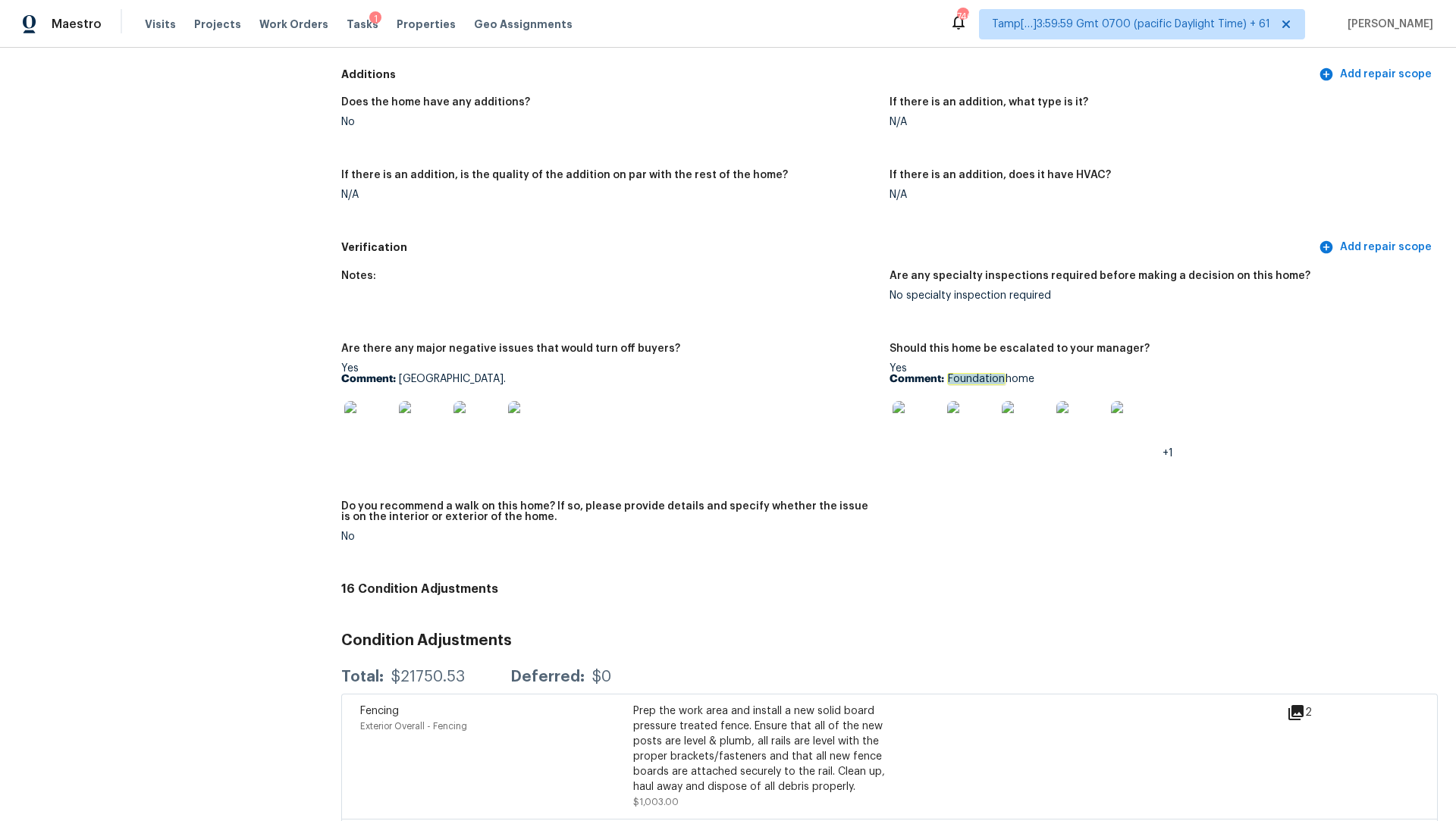
click at [967, 373] on em "Foundation" at bounding box center [976, 379] width 58 height 12
copy em "Foundation"
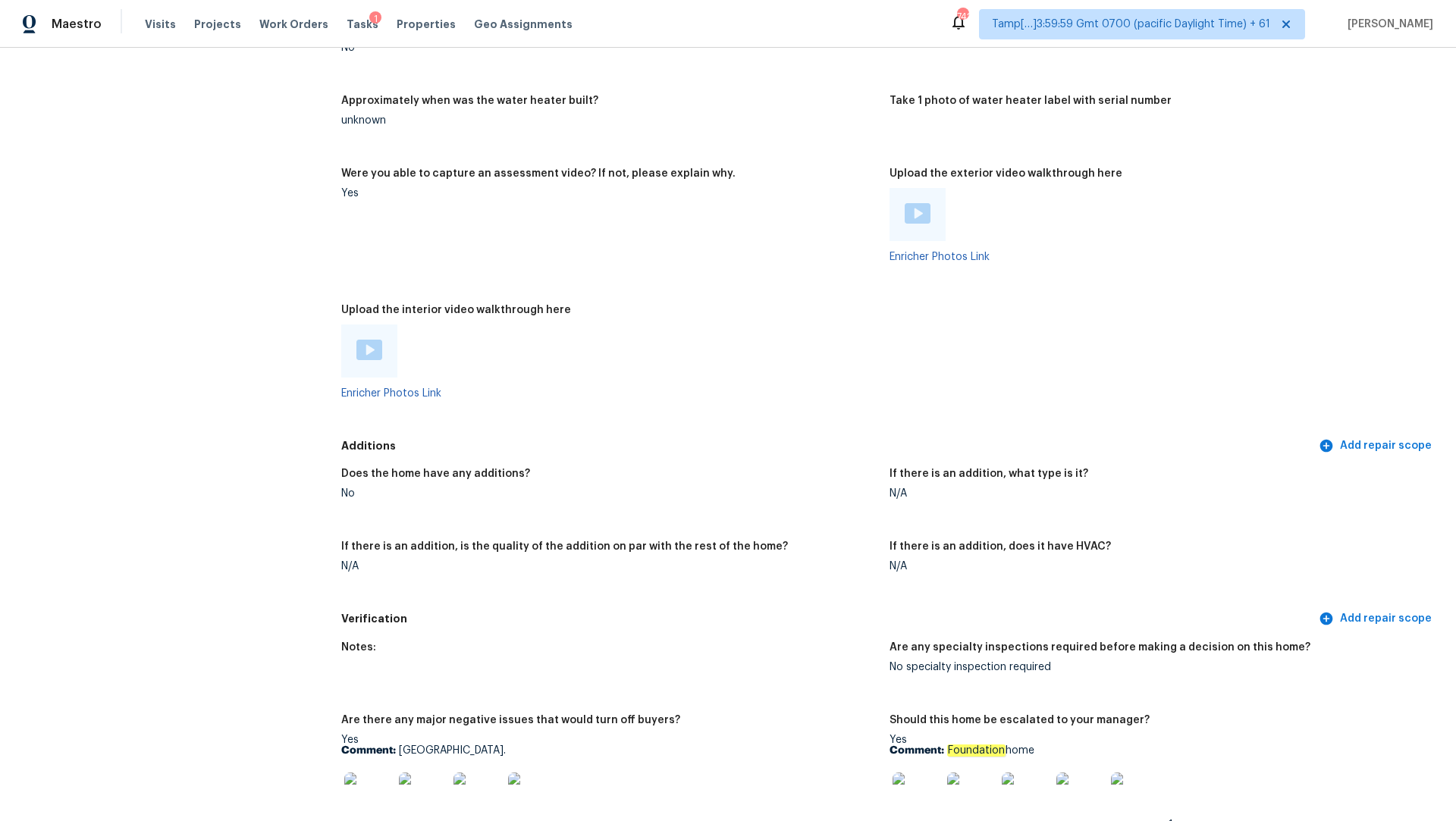
scroll to position [1814, 0]
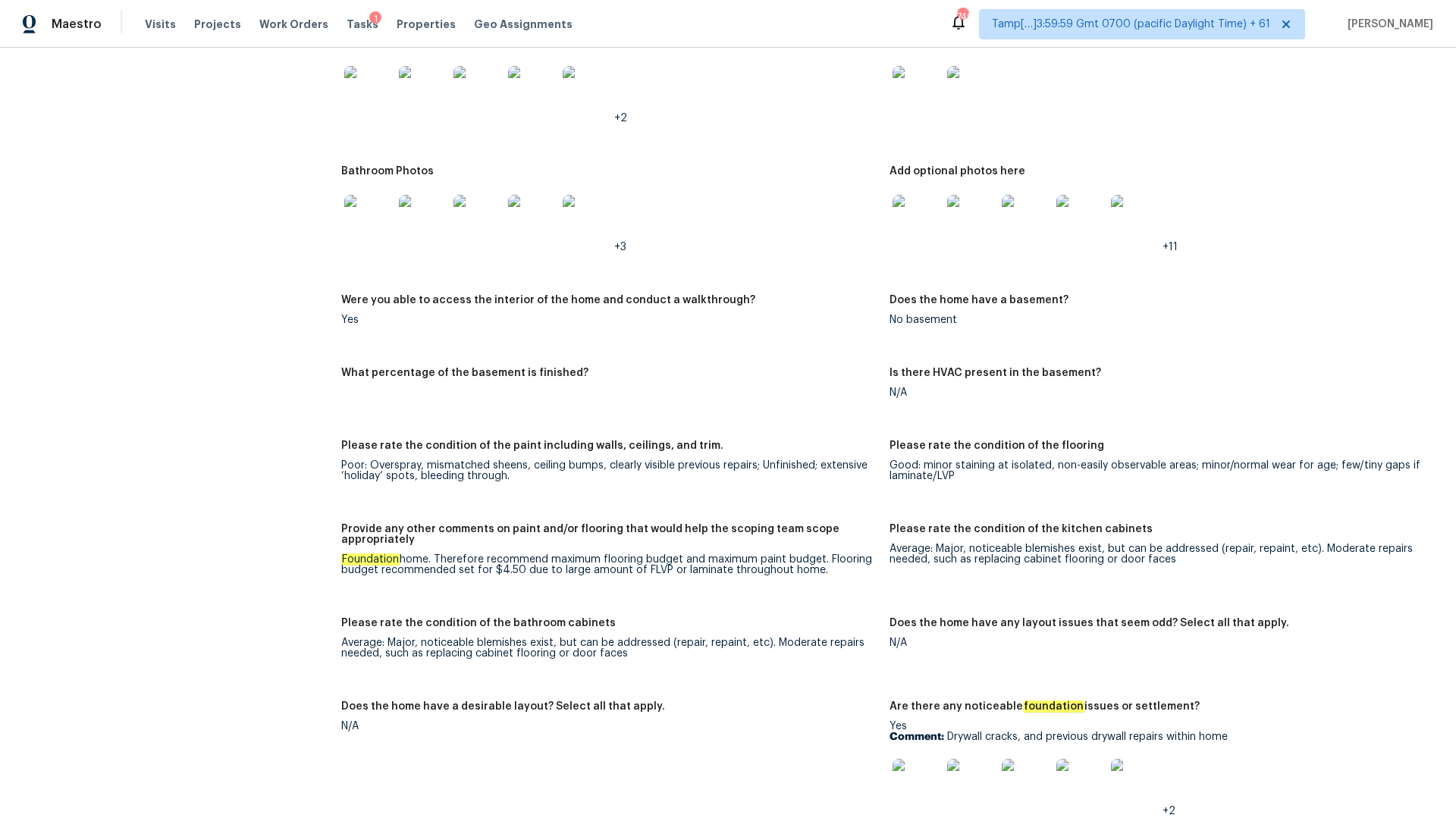
click at [631, 554] on div "Foundation home. Therefore recommend maximum flooring budget and maximum paint …" at bounding box center [609, 565] width 536 height 21
drag, startPoint x: 497, startPoint y: 560, endPoint x: 518, endPoint y: 558, distance: 21.1
click at [519, 559] on div "Foundation home. Therefore recommend maximum flooring budget and maximum paint …" at bounding box center [609, 565] width 536 height 21
copy div "4.50"
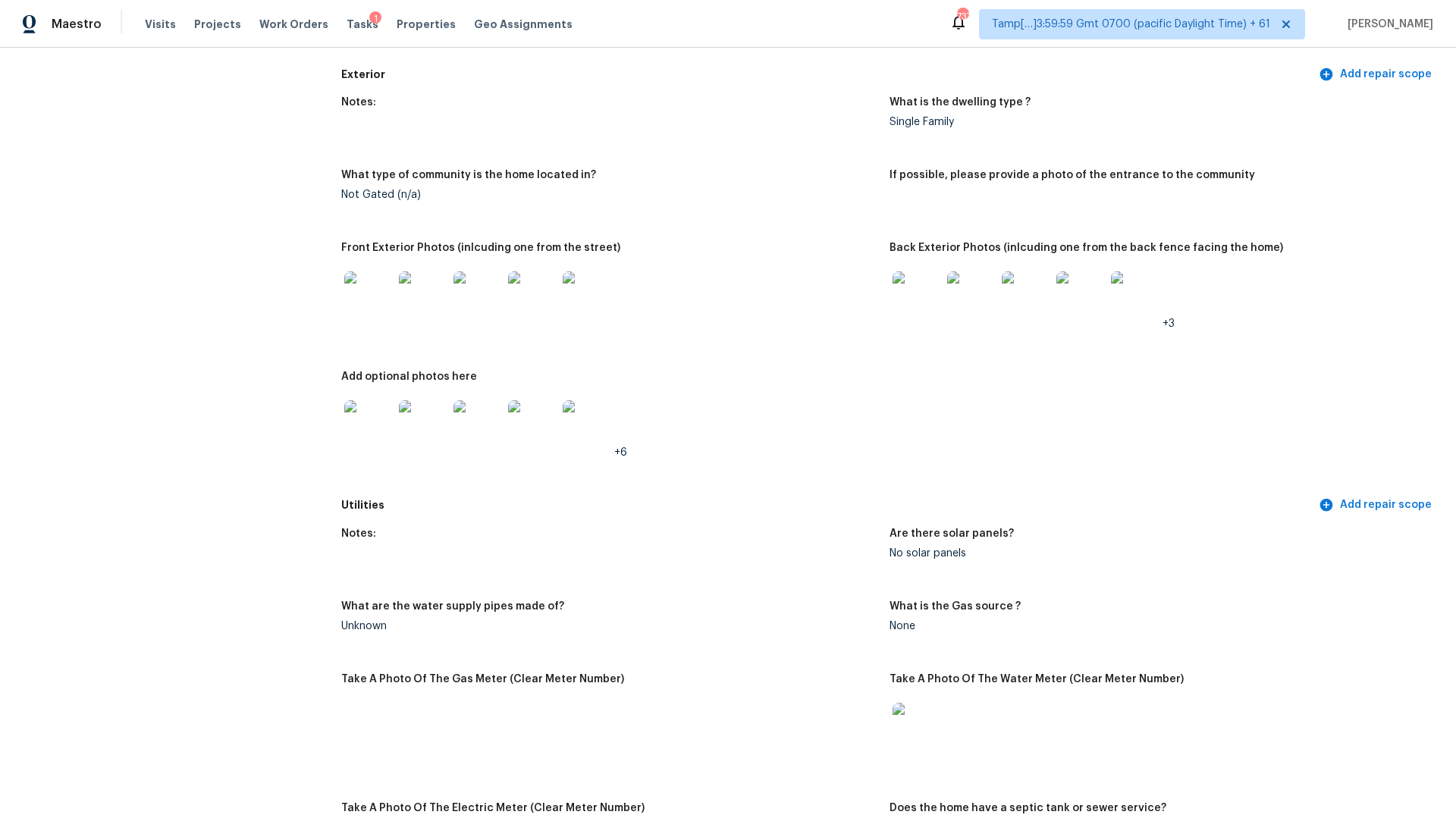
scroll to position [0, 0]
